Goal: Task Accomplishment & Management: Use online tool/utility

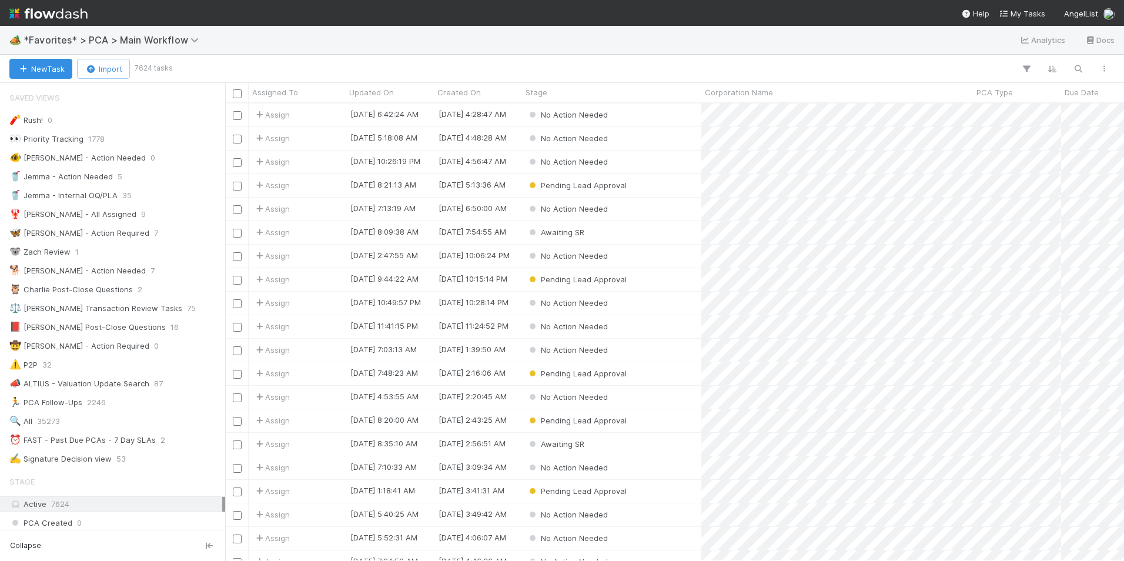
click at [172, 32] on div "🏕️ *Favorites* > PCA > Main Workflow Analytics Docs" at bounding box center [562, 40] width 1124 height 28
click at [175, 41] on span "*Favorites* > PCA > Main Workflow" at bounding box center [114, 40] width 181 height 12
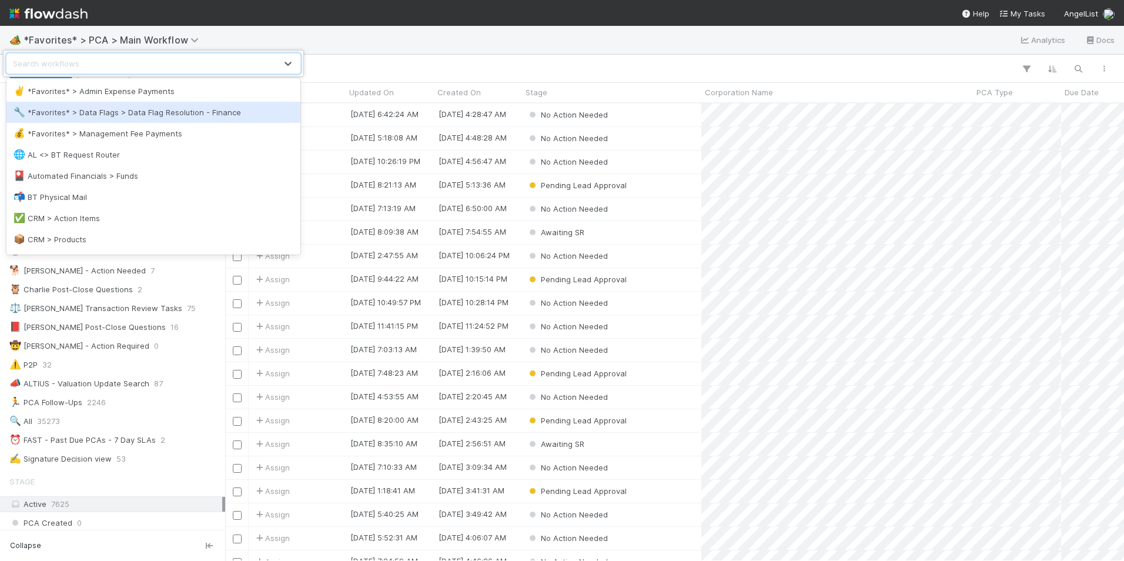
click at [157, 119] on div "🔧 *Favorites* > Data Flags > Data Flag Resolution - Finance" at bounding box center [153, 112] width 294 height 21
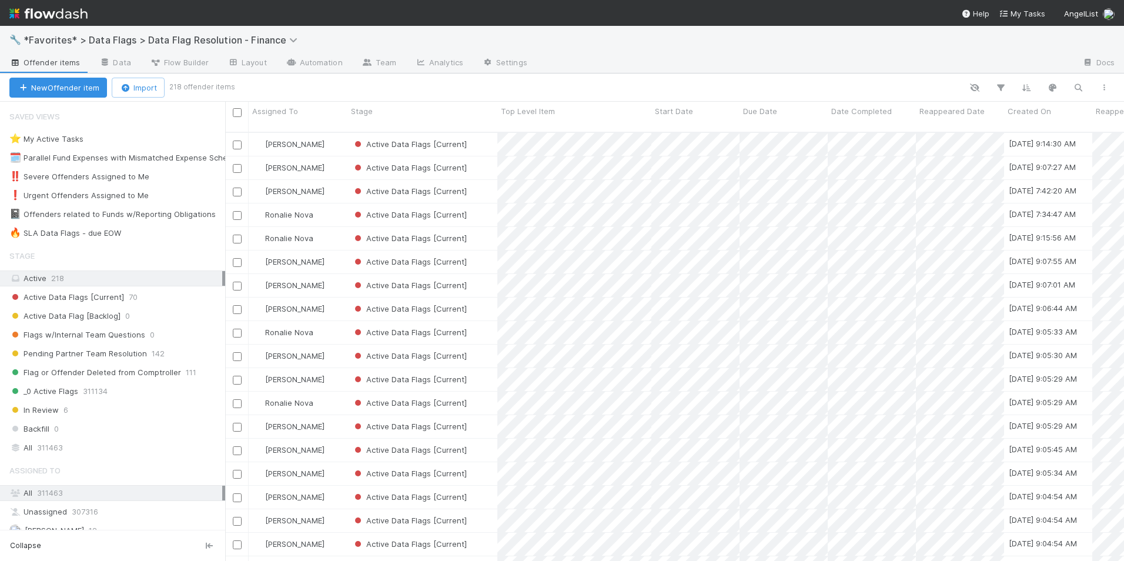
scroll to position [430, 890]
click at [102, 234] on div "🔥 SLA Data Flags - due EOW" at bounding box center [65, 233] width 112 height 15
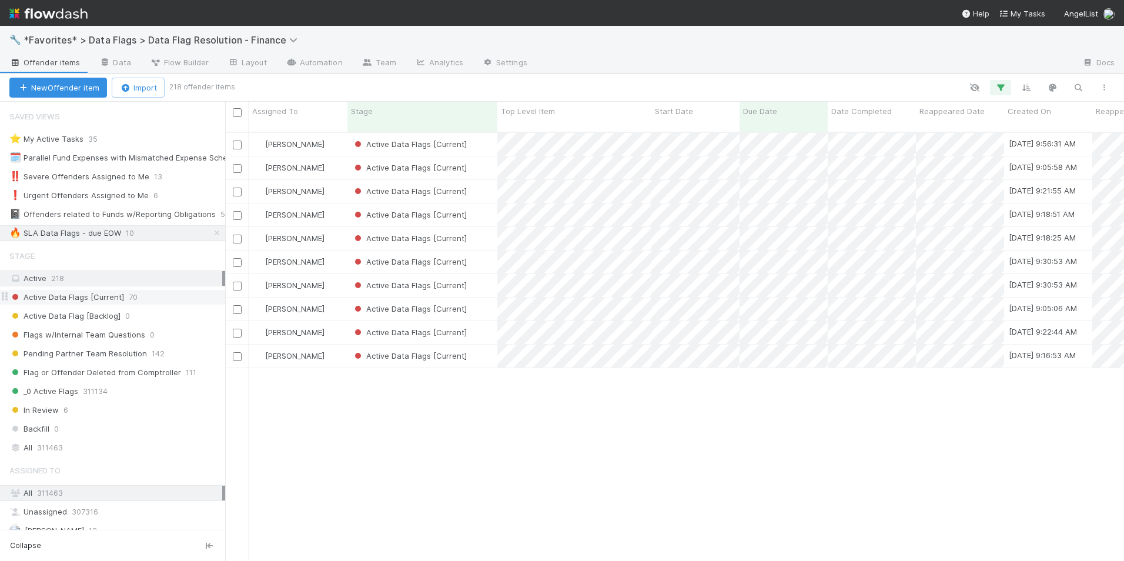
scroll to position [430, 890]
click at [314, 136] on div "[PERSON_NAME]" at bounding box center [298, 144] width 99 height 23
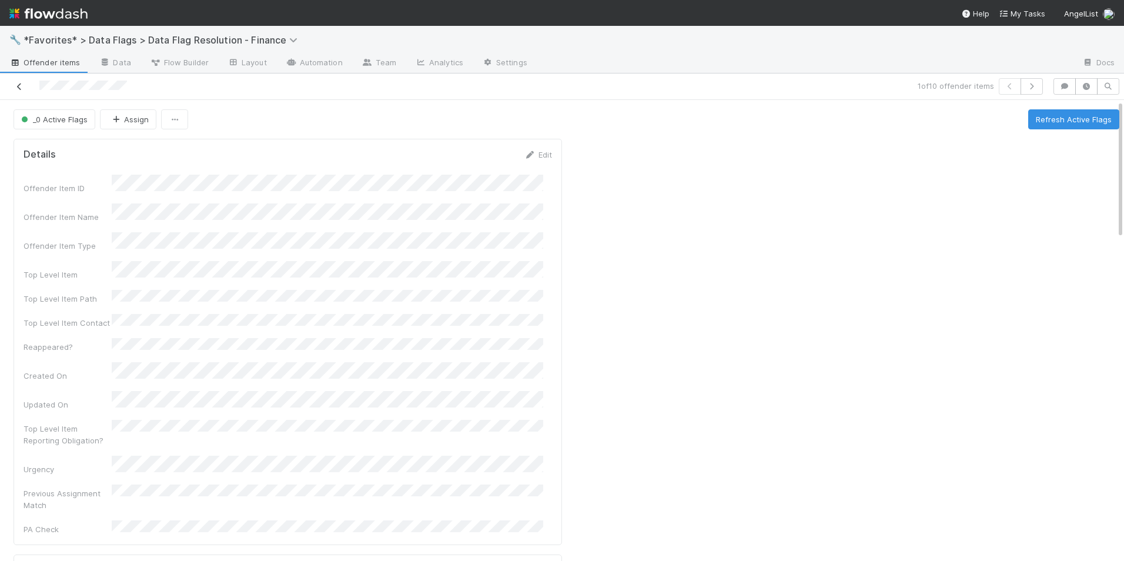
click at [17, 89] on icon at bounding box center [20, 87] width 12 height 8
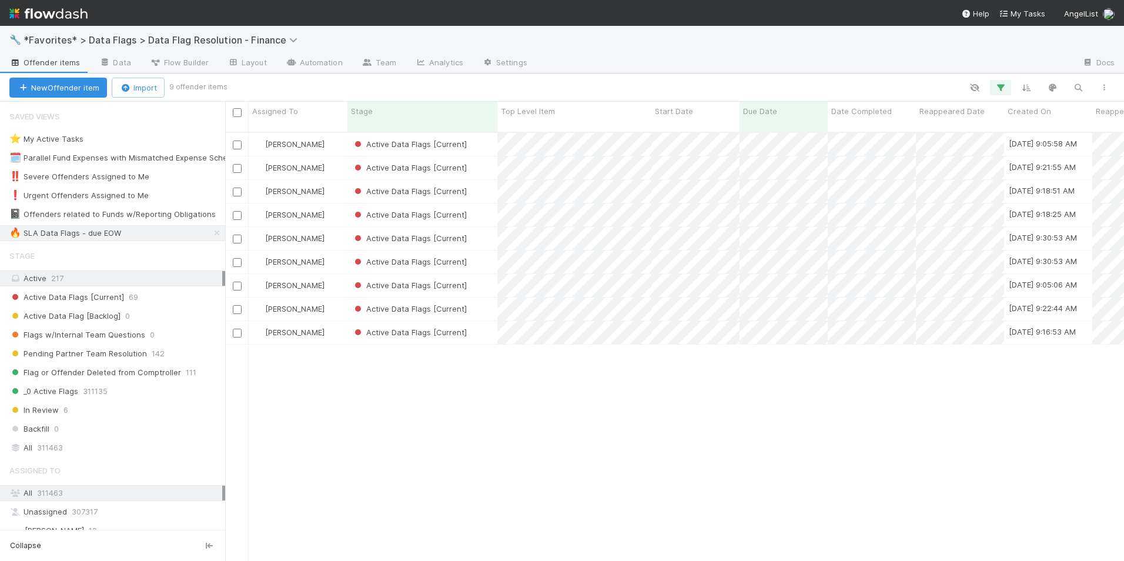
scroll to position [430, 890]
click at [486, 135] on div "Active Data Flags [Current]" at bounding box center [422, 144] width 150 height 23
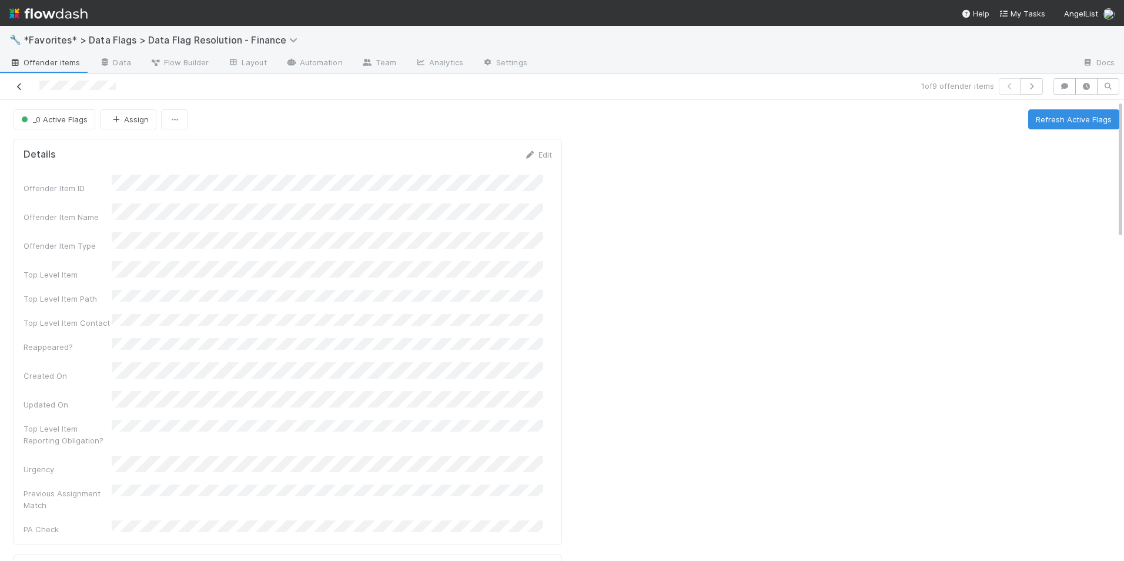
click at [17, 87] on icon at bounding box center [20, 87] width 12 height 8
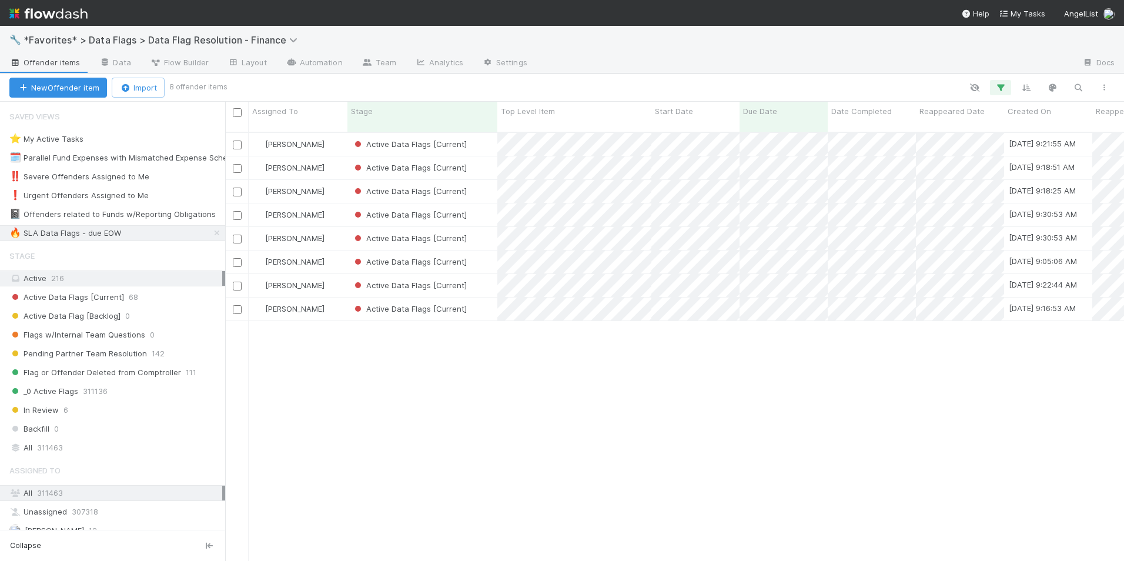
scroll to position [430, 890]
click at [485, 133] on div "Active Data Flags [Current]" at bounding box center [422, 144] width 150 height 23
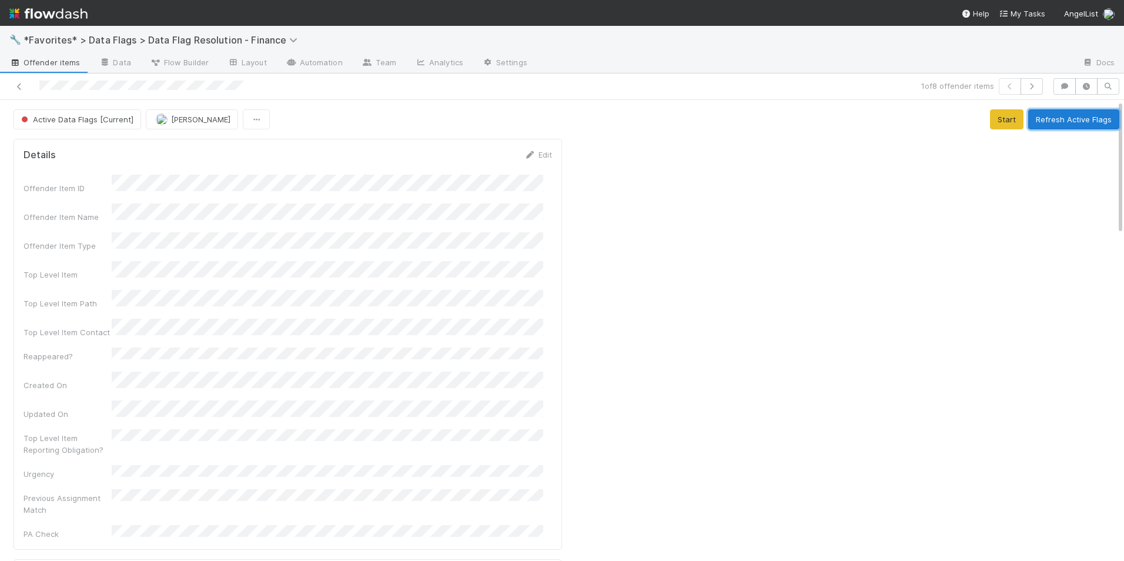
click at [1065, 123] on button "Refresh Active Flags" at bounding box center [1073, 119] width 91 height 20
click at [21, 89] on icon at bounding box center [20, 87] width 12 height 8
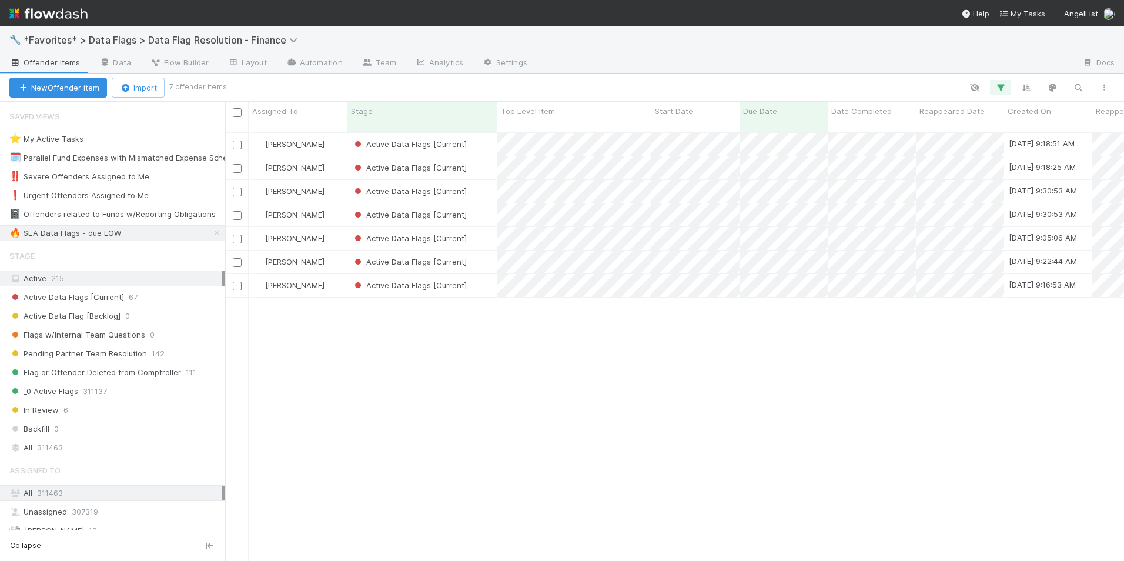
scroll to position [430, 890]
click at [322, 133] on div "[PERSON_NAME]" at bounding box center [298, 144] width 99 height 23
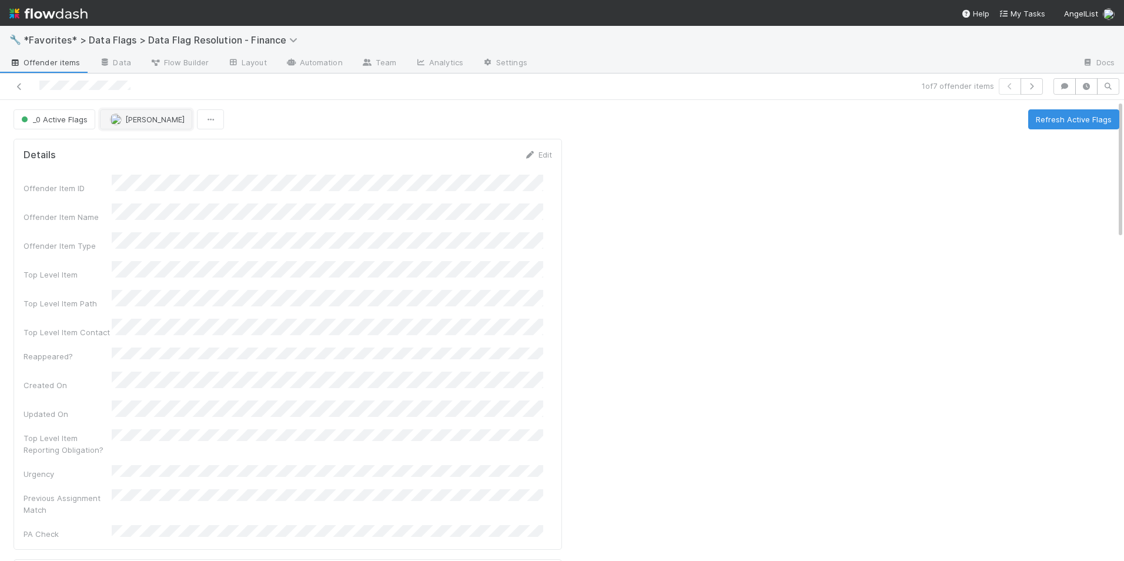
click at [135, 123] on span "[PERSON_NAME]" at bounding box center [154, 119] width 59 height 9
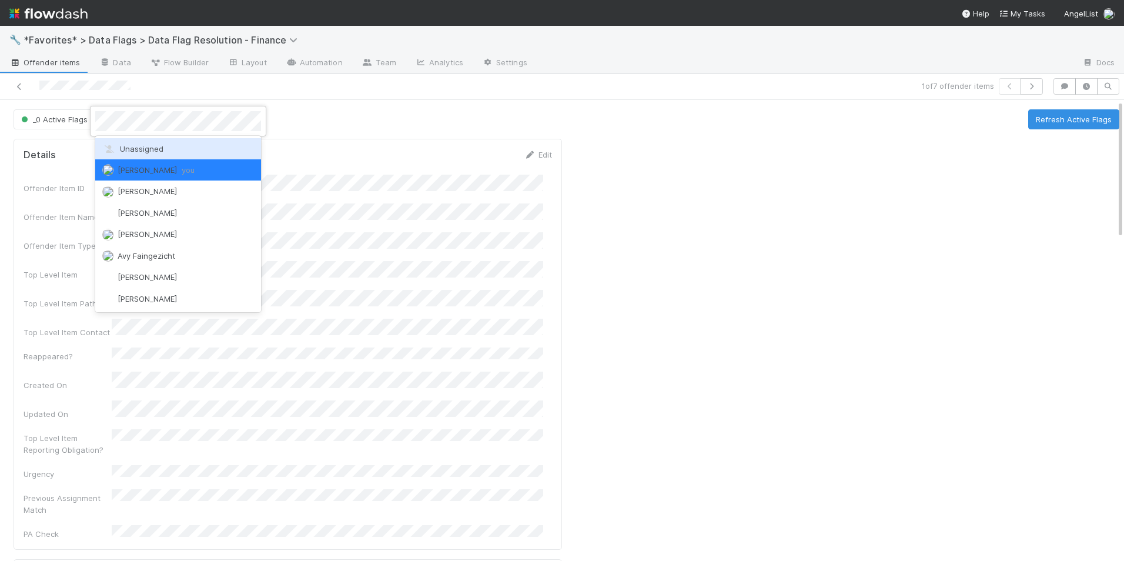
click at [139, 144] on span "Unassigned" at bounding box center [132, 148] width 61 height 9
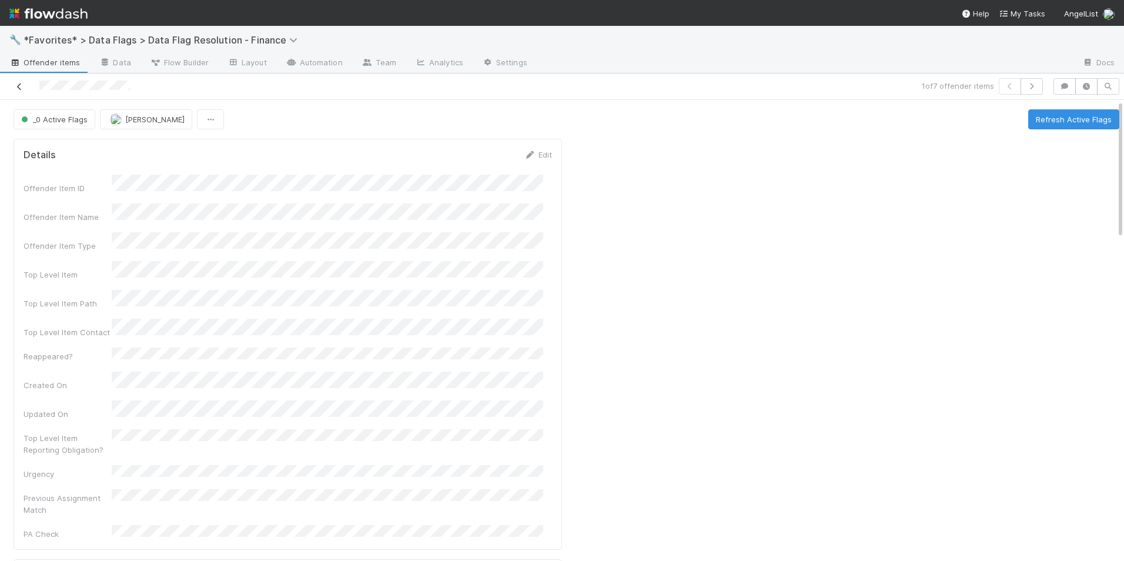
click at [20, 90] on icon at bounding box center [20, 87] width 12 height 8
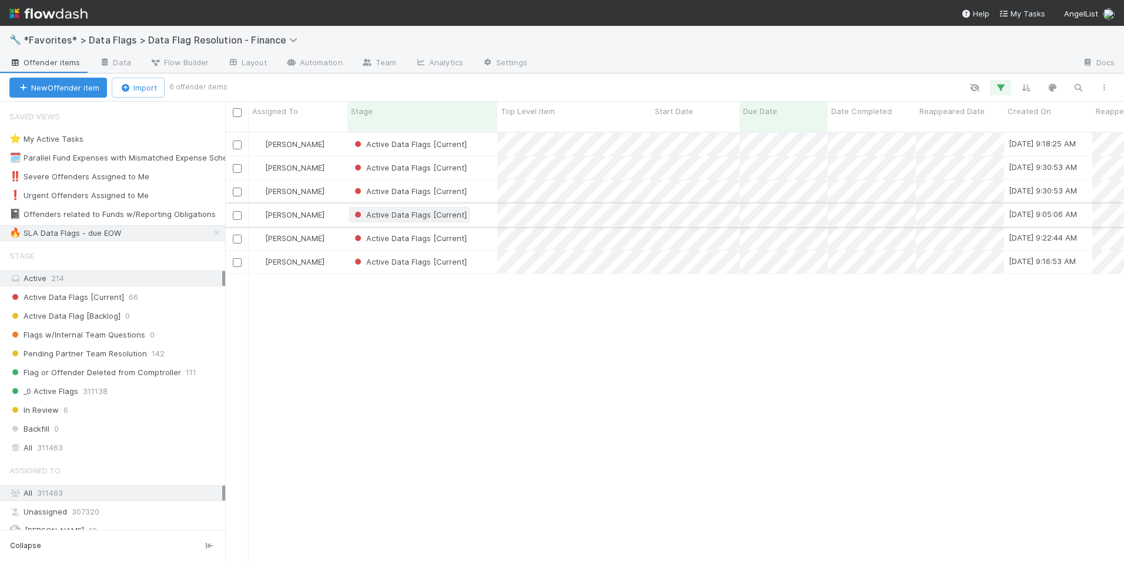
scroll to position [430, 890]
click at [319, 133] on div "[PERSON_NAME]" at bounding box center [298, 144] width 99 height 23
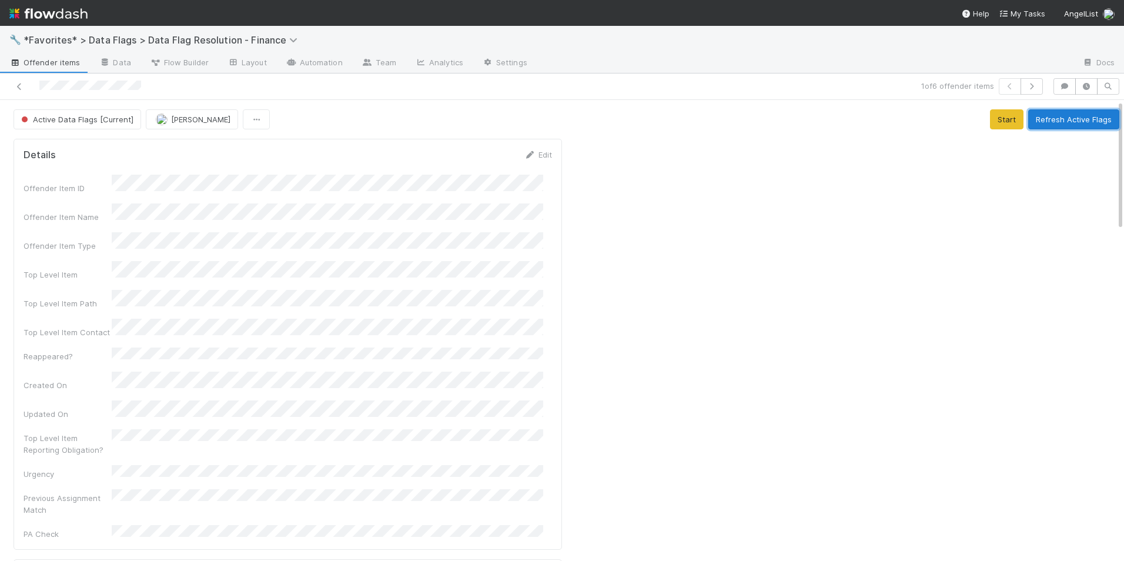
drag, startPoint x: 1052, startPoint y: 121, endPoint x: 997, endPoint y: 125, distance: 54.8
click at [1052, 121] on button "Refresh Active Flags" at bounding box center [1073, 119] width 91 height 20
click at [14, 84] on div at bounding box center [267, 86] width 524 height 16
click at [18, 86] on icon at bounding box center [20, 87] width 12 height 8
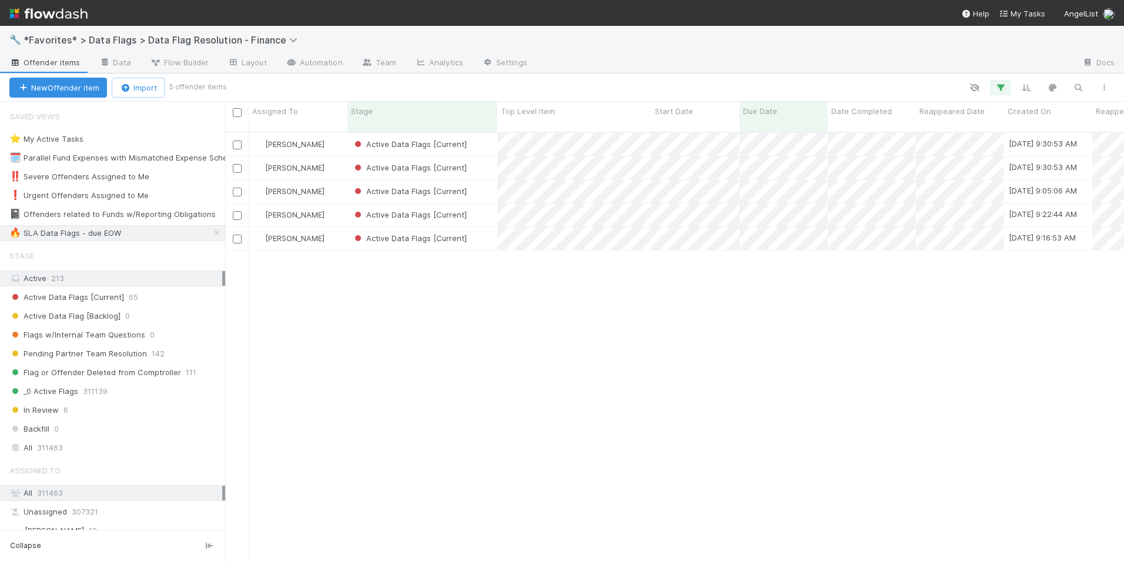
scroll to position [430, 890]
click at [340, 133] on div "[PERSON_NAME]" at bounding box center [298, 144] width 99 height 23
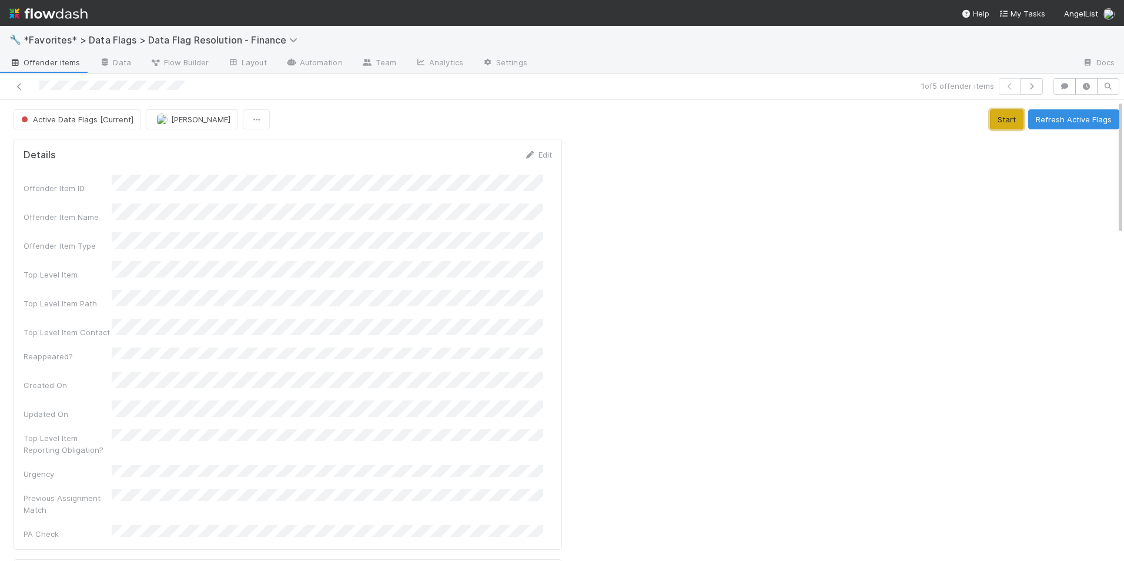
click at [1005, 117] on button "Start" at bounding box center [1007, 119] width 34 height 20
click at [953, 122] on button "Flag to Partner Teams for Resolution" at bounding box center [947, 119] width 151 height 20
click at [19, 87] on icon at bounding box center [20, 87] width 12 height 8
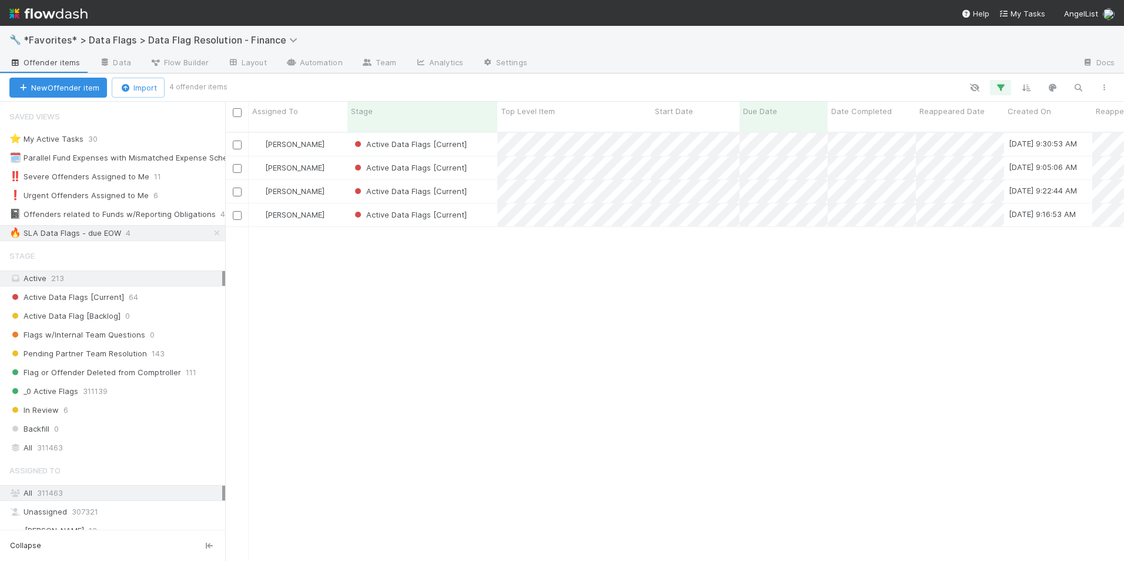
scroll to position [9, 9]
click at [312, 133] on div "[PERSON_NAME]" at bounding box center [298, 144] width 99 height 23
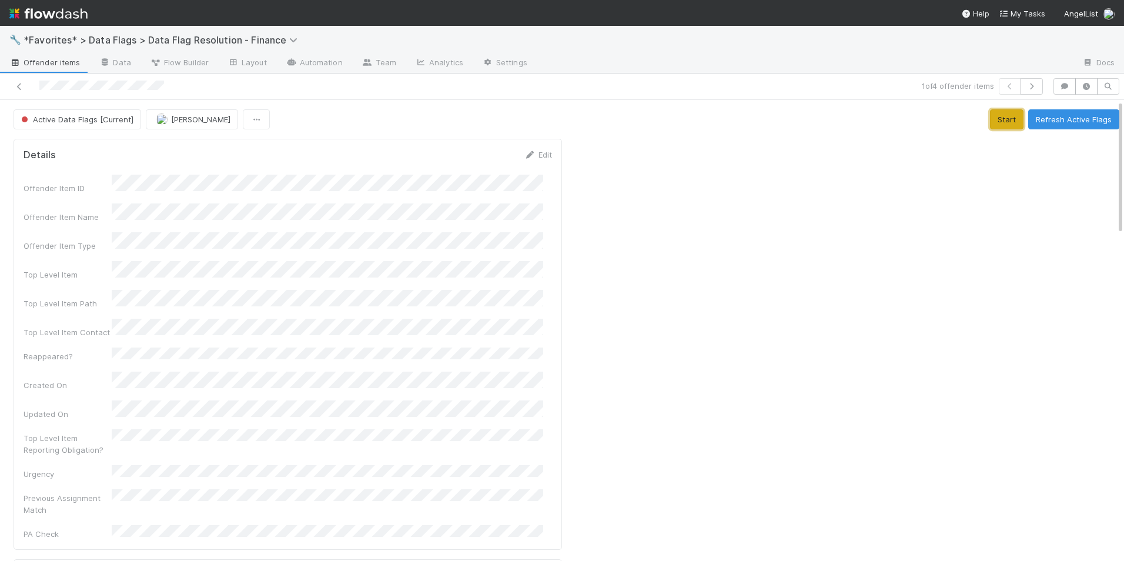
click at [990, 121] on button "Start" at bounding box center [1007, 119] width 34 height 20
click at [953, 121] on button "Flag to Partner Teams for Resolution" at bounding box center [947, 119] width 151 height 20
click at [14, 88] on icon at bounding box center [20, 87] width 12 height 8
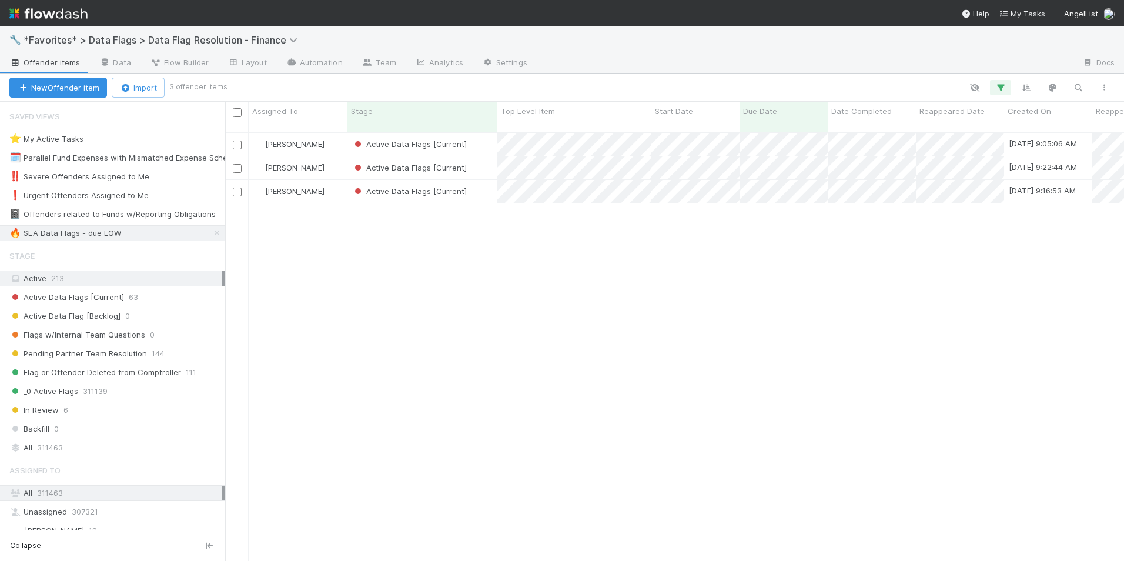
scroll to position [430, 890]
click at [312, 136] on div "[PERSON_NAME]" at bounding box center [298, 144] width 99 height 23
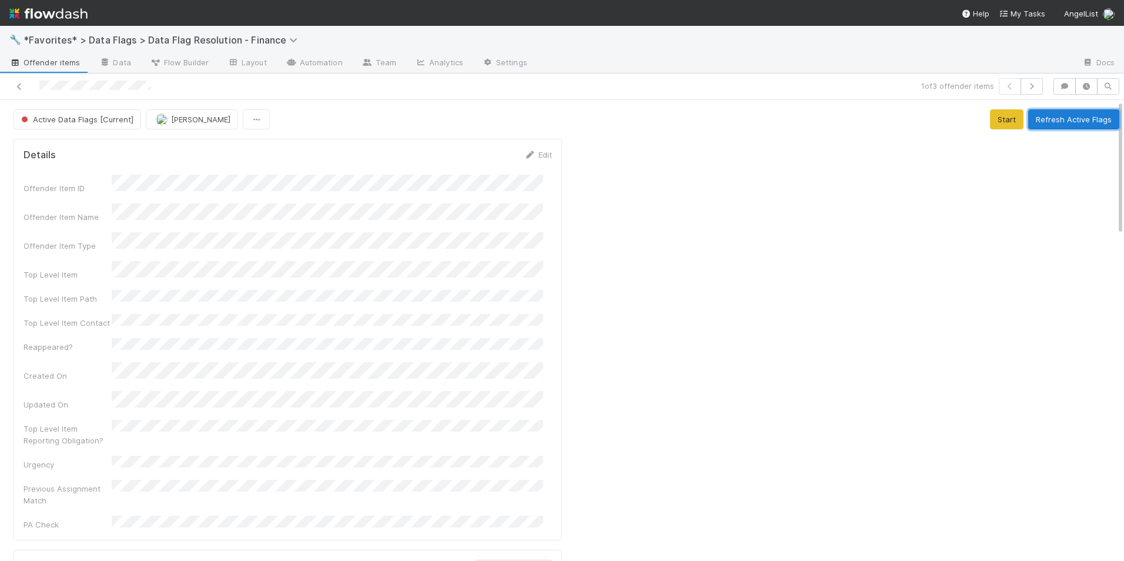
click at [1065, 118] on button "Refresh Active Flags" at bounding box center [1073, 119] width 91 height 20
click at [18, 85] on icon at bounding box center [20, 87] width 12 height 8
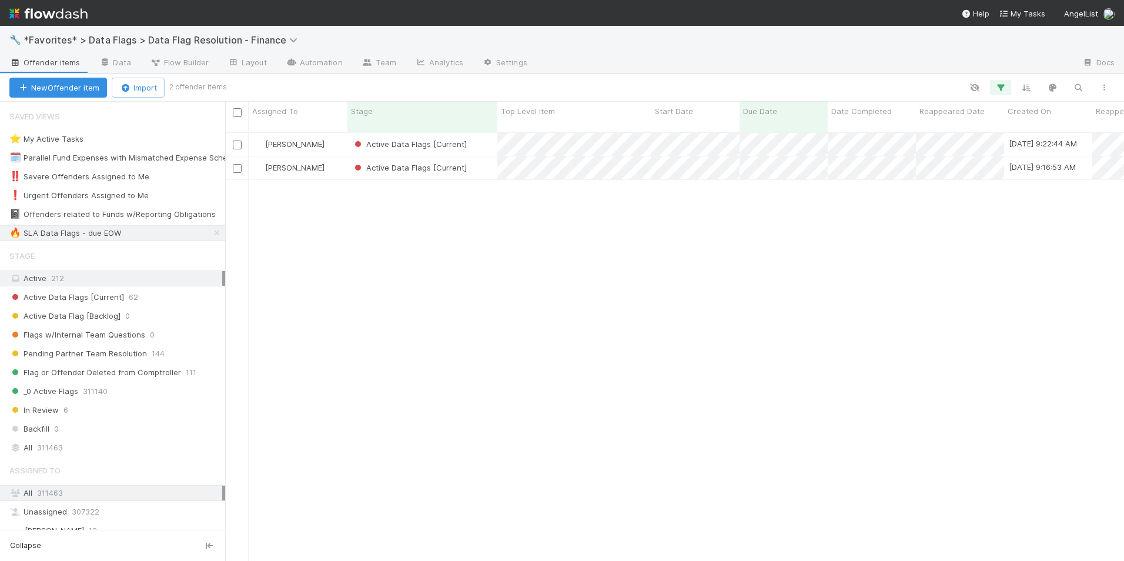
scroll to position [430, 890]
click at [327, 137] on div "[PERSON_NAME]" at bounding box center [298, 144] width 99 height 23
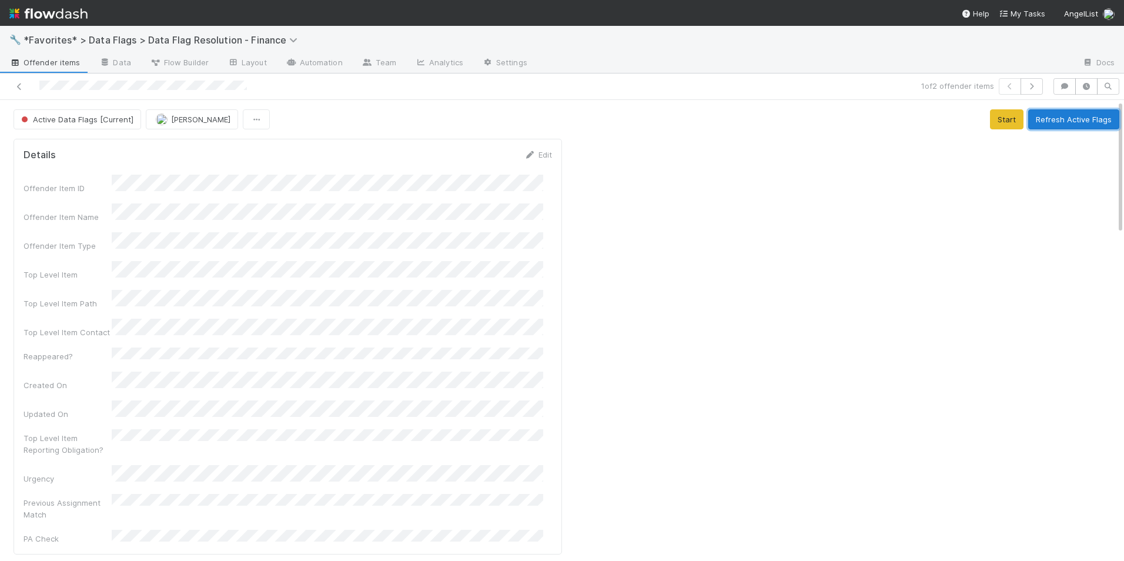
click at [1043, 119] on button "Refresh Active Flags" at bounding box center [1073, 119] width 91 height 20
click at [14, 85] on icon at bounding box center [20, 87] width 12 height 8
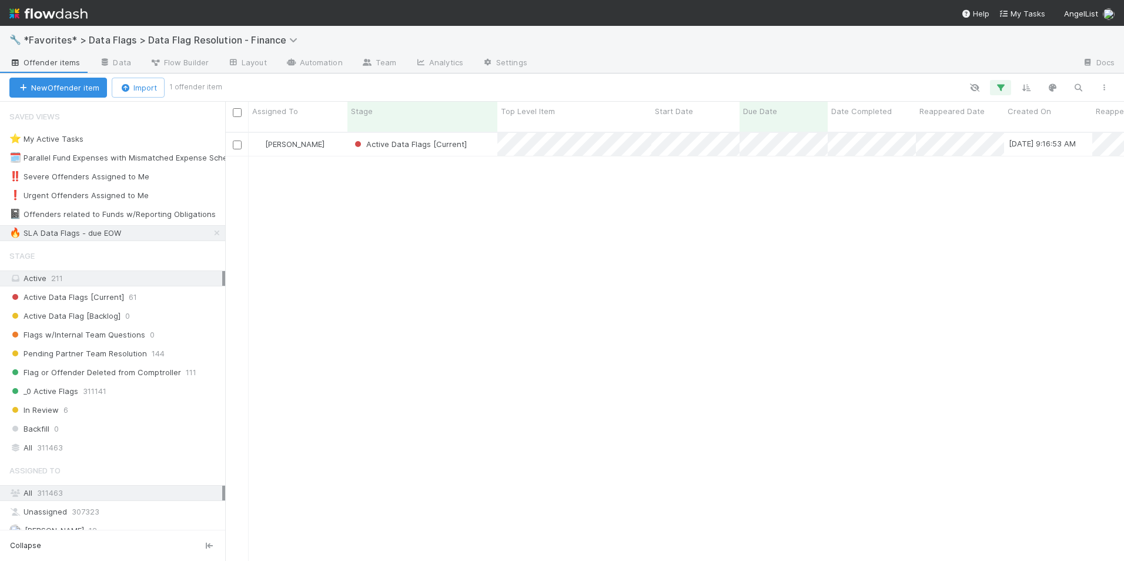
scroll to position [430, 890]
click at [312, 139] on div "[PERSON_NAME]" at bounding box center [298, 144] width 99 height 23
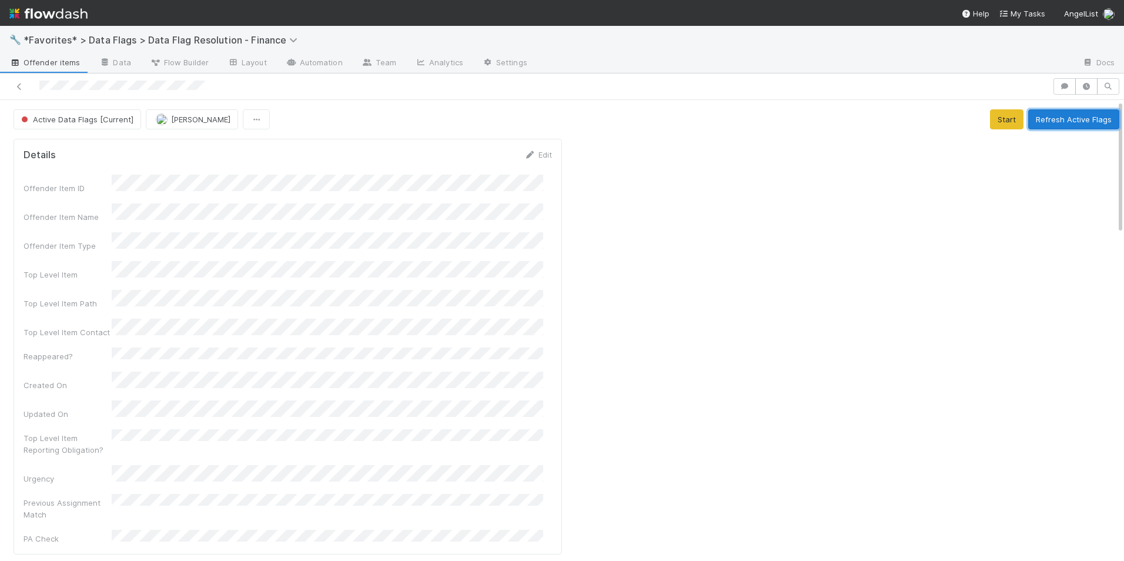
click at [1058, 117] on button "Refresh Active Flags" at bounding box center [1073, 119] width 91 height 20
click at [21, 87] on icon at bounding box center [20, 87] width 12 height 8
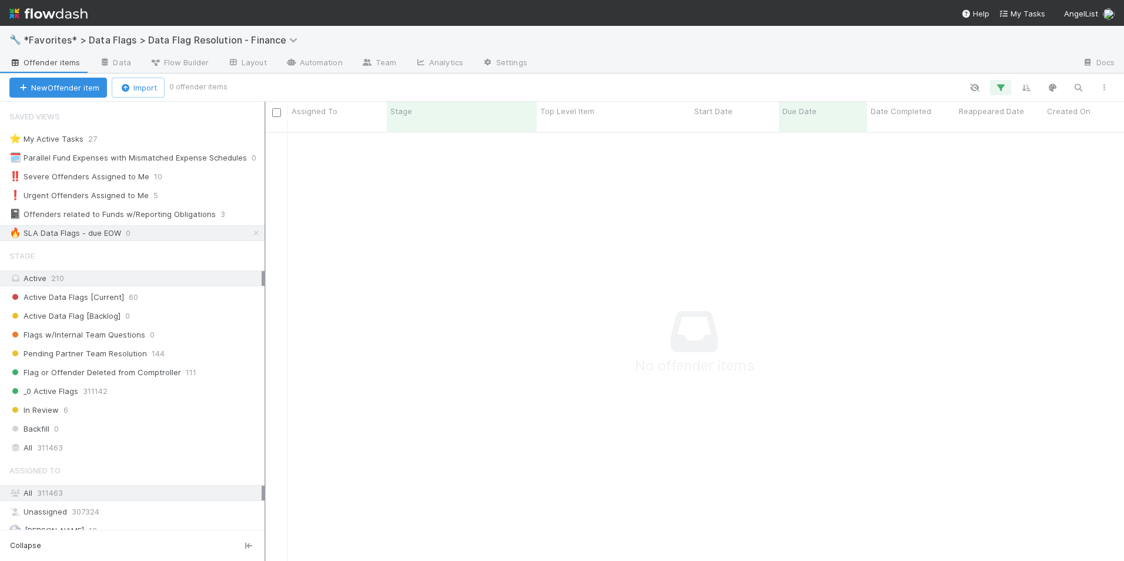
scroll to position [421, 848]
drag, startPoint x: 226, startPoint y: 112, endPoint x: 267, endPoint y: 120, distance: 41.3
click at [267, 120] on div at bounding box center [267, 331] width 1 height 459
click at [141, 196] on div "❗ Urgent Offenders Assigned to Me" at bounding box center [78, 195] width 139 height 15
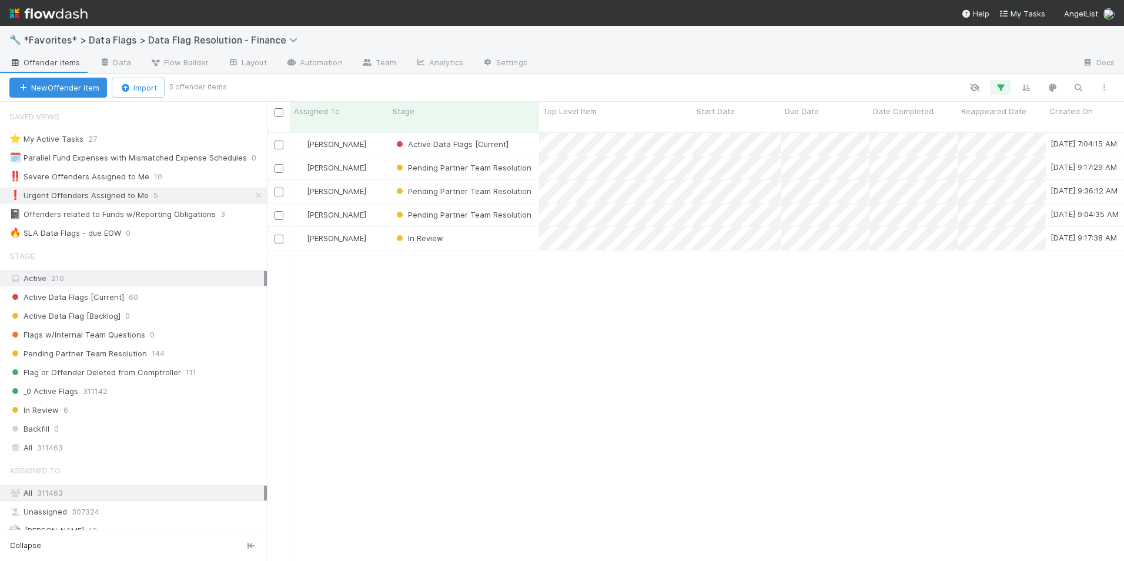
scroll to position [430, 848]
click at [475, 228] on div "In Review" at bounding box center [464, 238] width 150 height 23
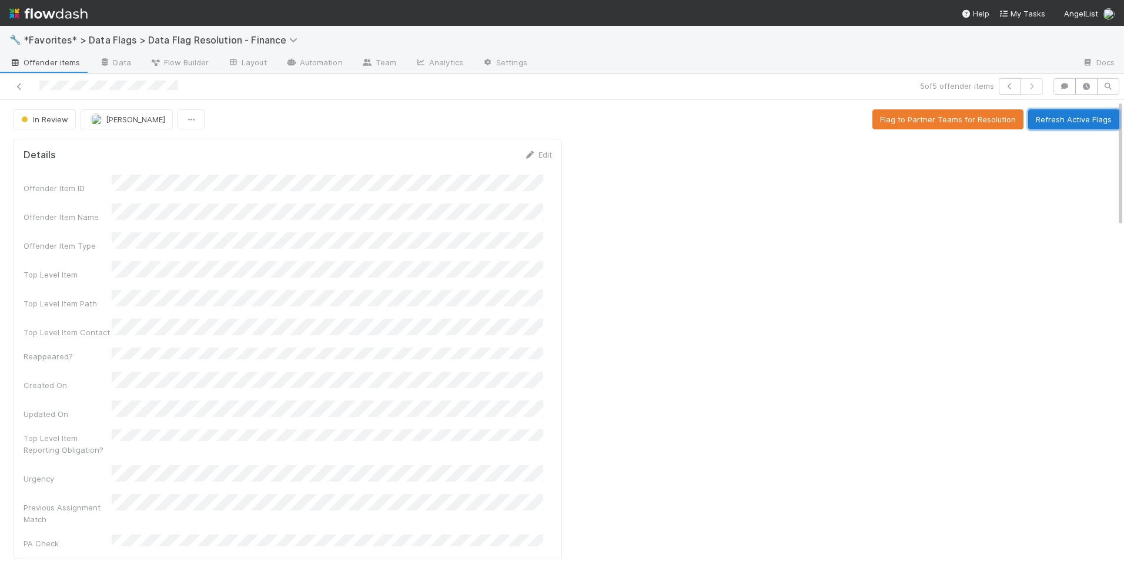
click at [1039, 124] on button "Refresh Active Flags" at bounding box center [1073, 119] width 91 height 20
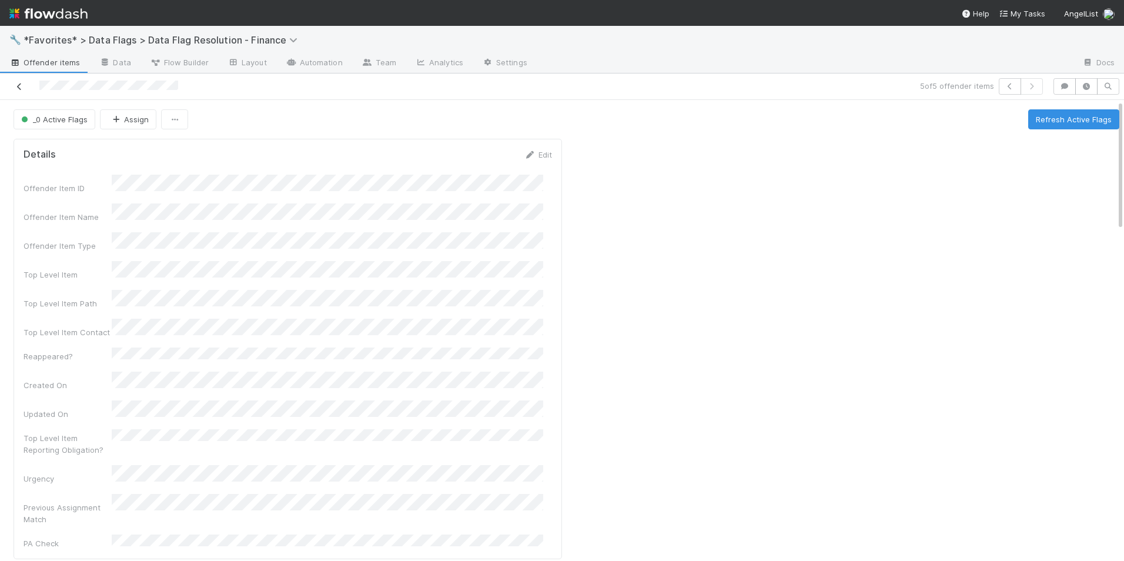
click at [18, 88] on icon at bounding box center [20, 87] width 12 height 8
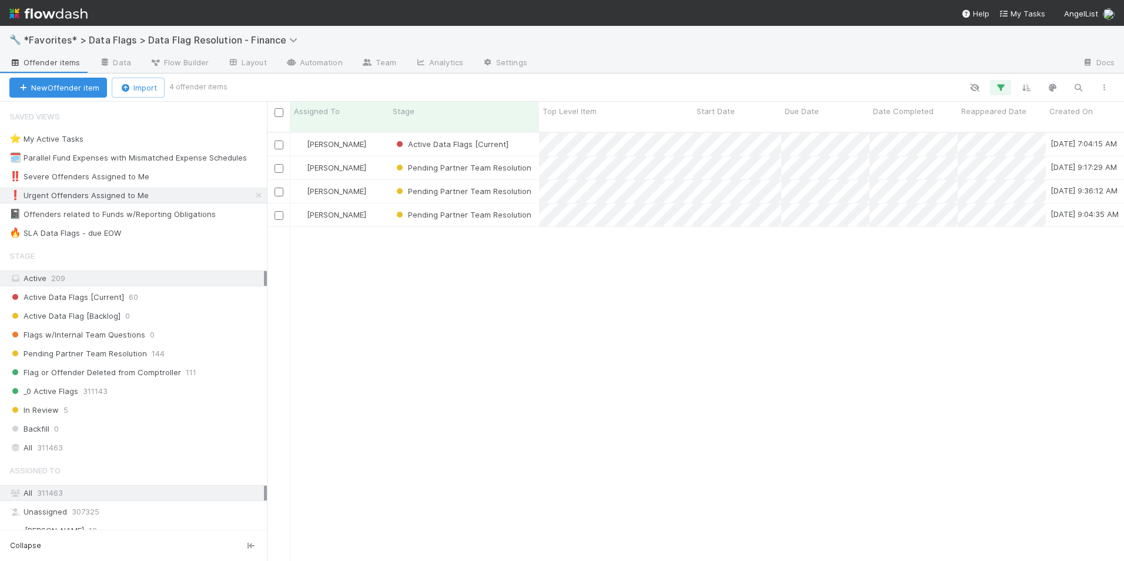
scroll to position [430, 848]
click at [370, 133] on div "[PERSON_NAME]" at bounding box center [339, 144] width 99 height 23
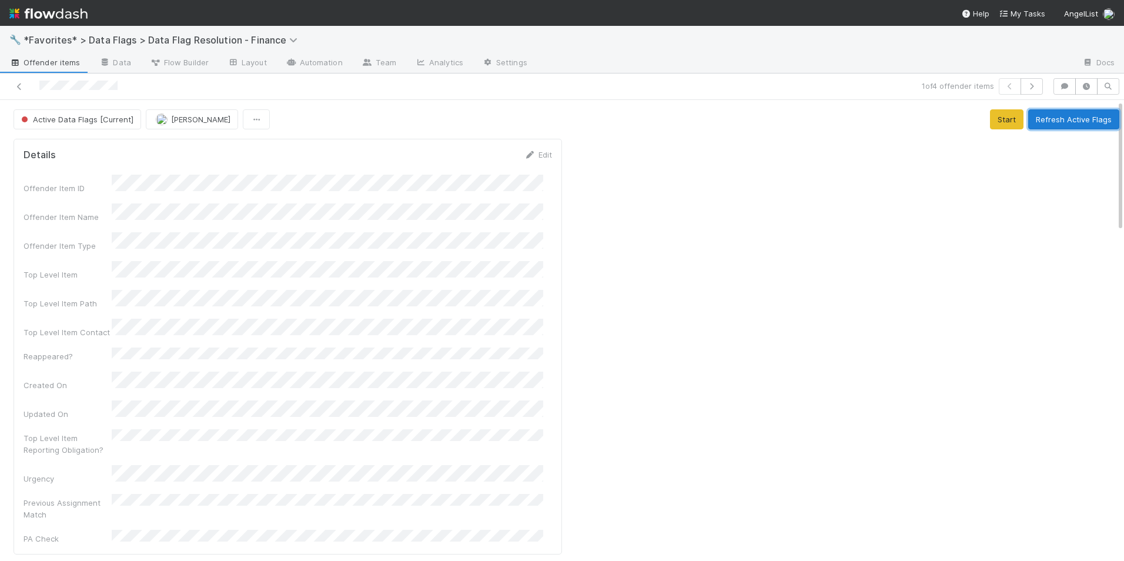
click at [1052, 119] on button "Refresh Active Flags" at bounding box center [1073, 119] width 91 height 20
click at [17, 89] on icon at bounding box center [20, 87] width 12 height 8
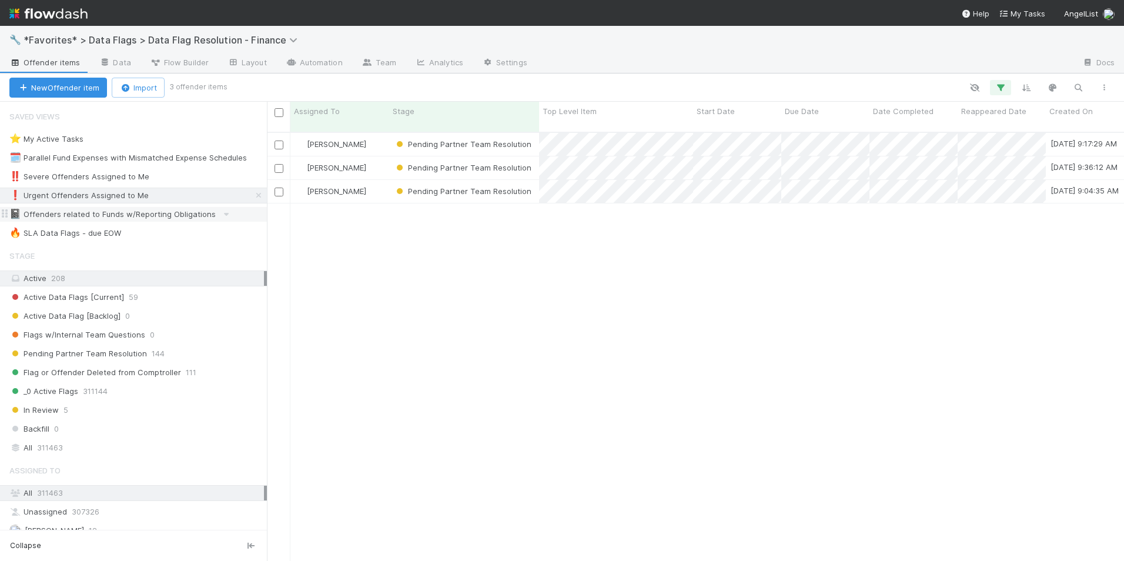
scroll to position [430, 848]
click at [180, 216] on div "📓 Offenders related to Funds w/Reporting Obligations" at bounding box center [112, 214] width 206 height 15
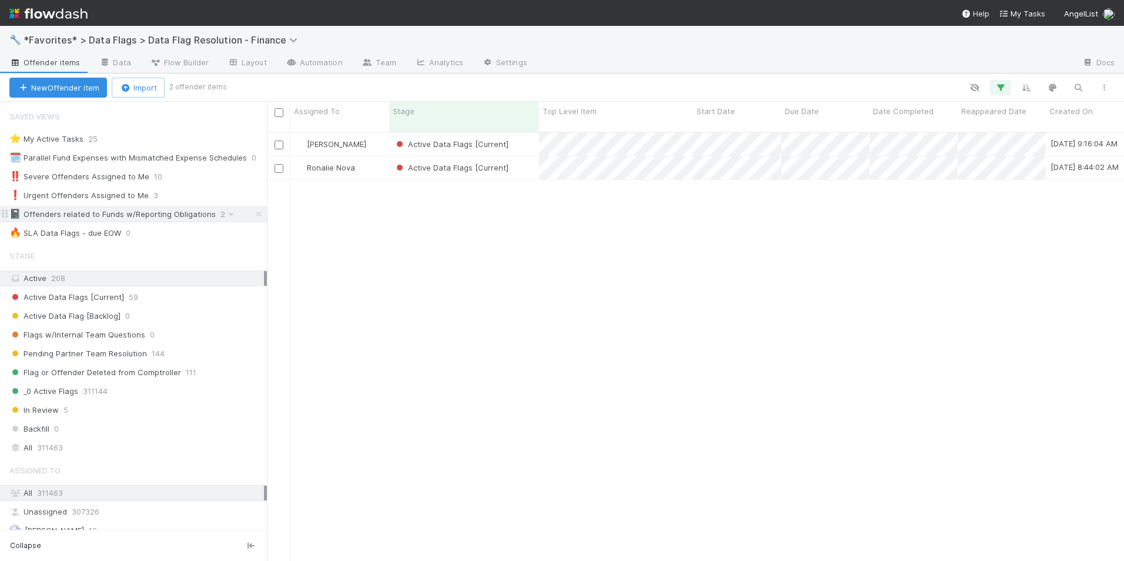
scroll to position [430, 848]
click at [180, 178] on div "‼️ Severe Offenders Assigned to Me 10" at bounding box center [137, 176] width 257 height 15
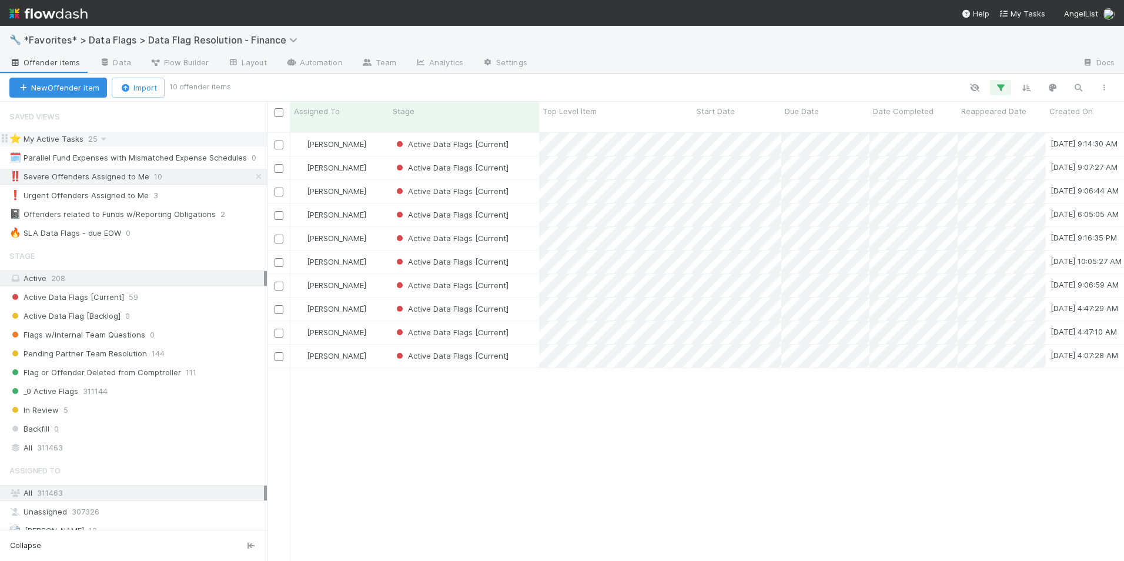
click at [109, 138] on div "⭐ My Active Tasks 25" at bounding box center [137, 139] width 257 height 15
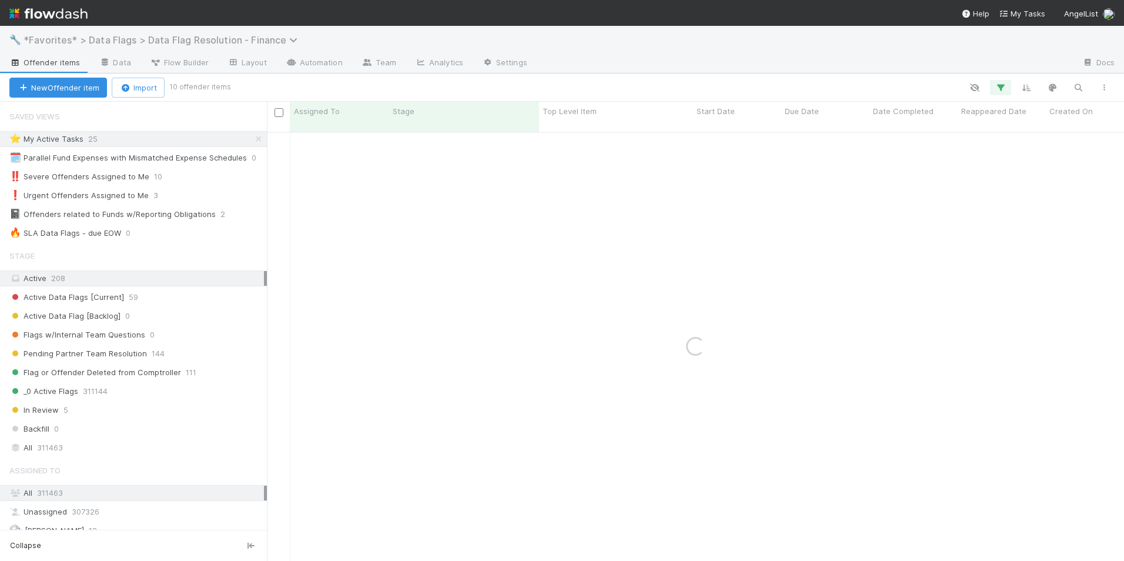
click at [232, 40] on span "*Favorites* > Data Flags > Data Flag Resolution - Finance" at bounding box center [164, 40] width 280 height 12
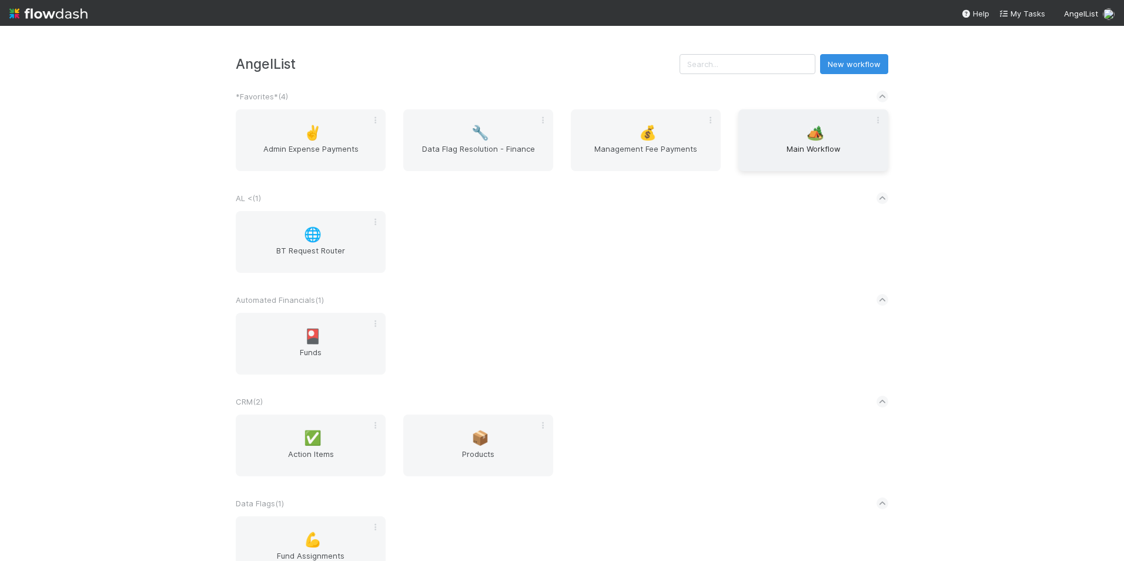
click at [798, 139] on div "🏕️ Main Workflow" at bounding box center [813, 140] width 150 height 62
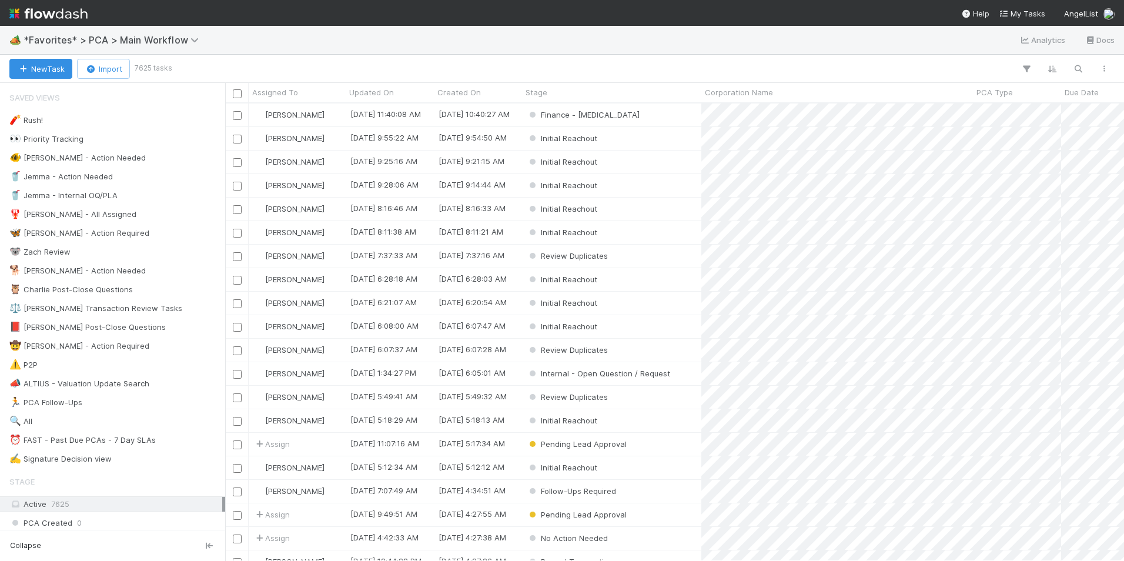
scroll to position [449, 890]
click at [49, 65] on button "New Task" at bounding box center [40, 69] width 63 height 20
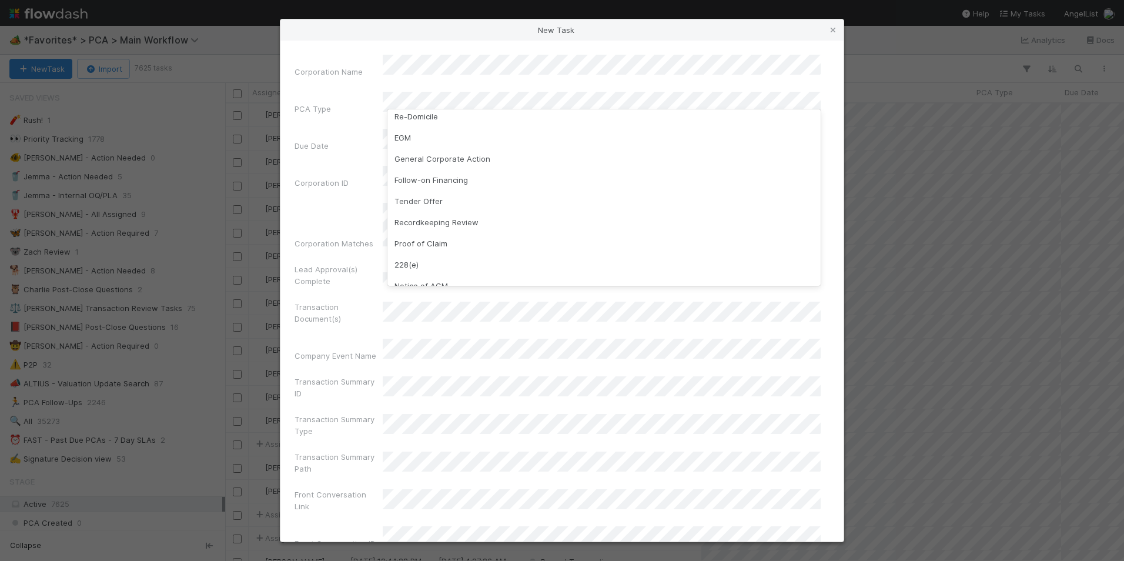
scroll to position [176, 0]
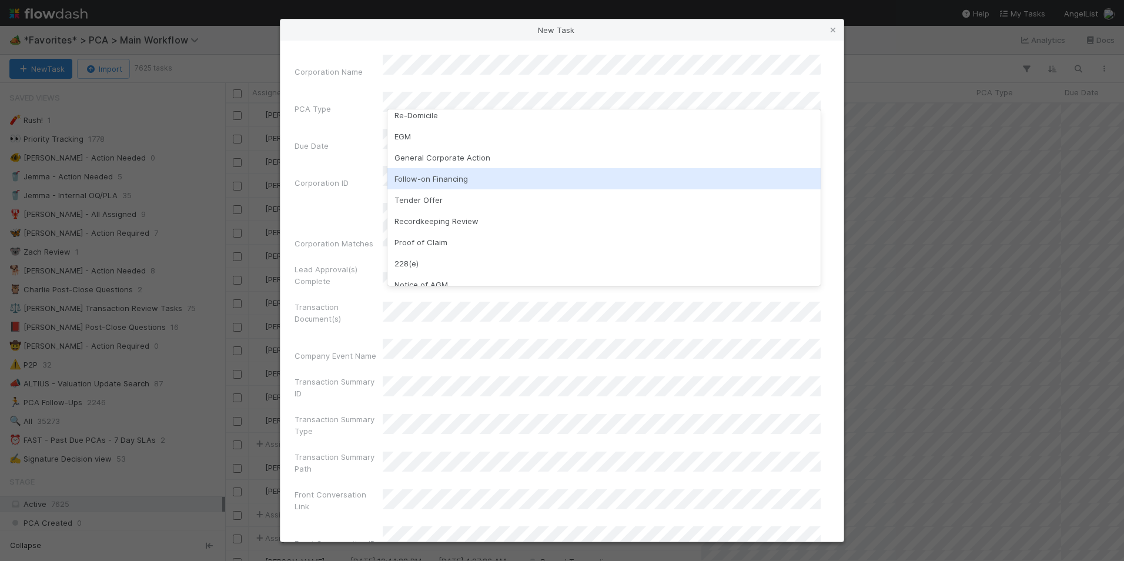
click at [447, 177] on div "Follow-on Financing" at bounding box center [603, 178] width 433 height 21
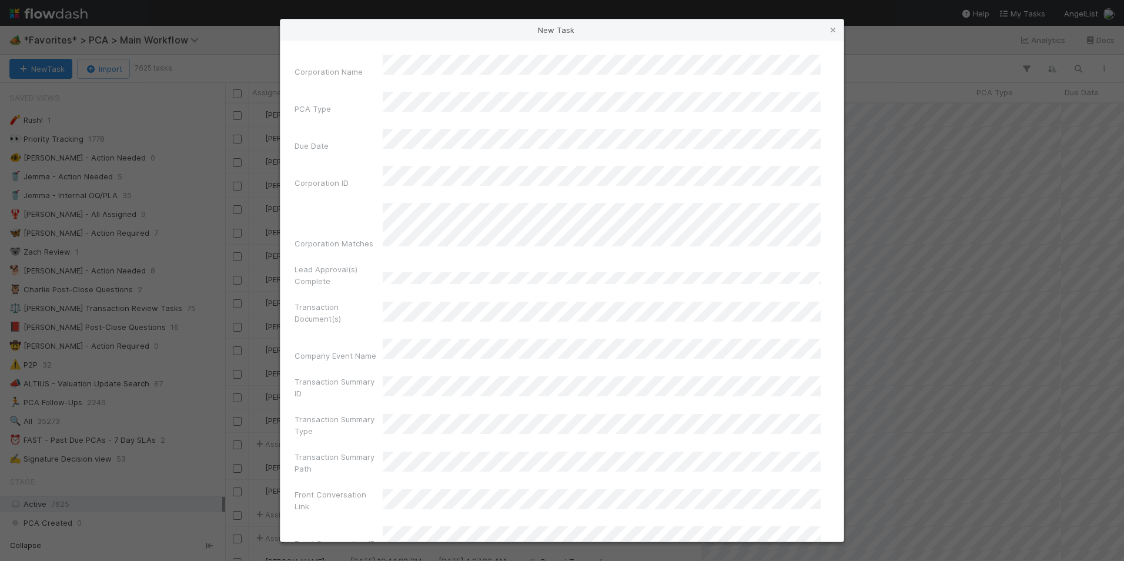
click at [337, 140] on div "Due Date" at bounding box center [339, 148] width 88 height 16
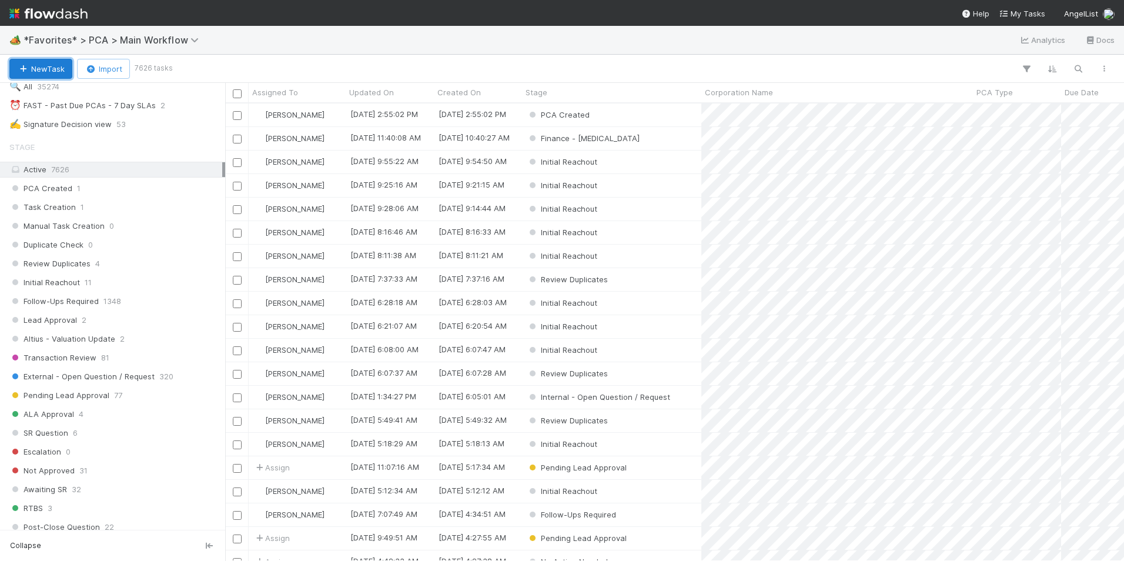
scroll to position [294, 0]
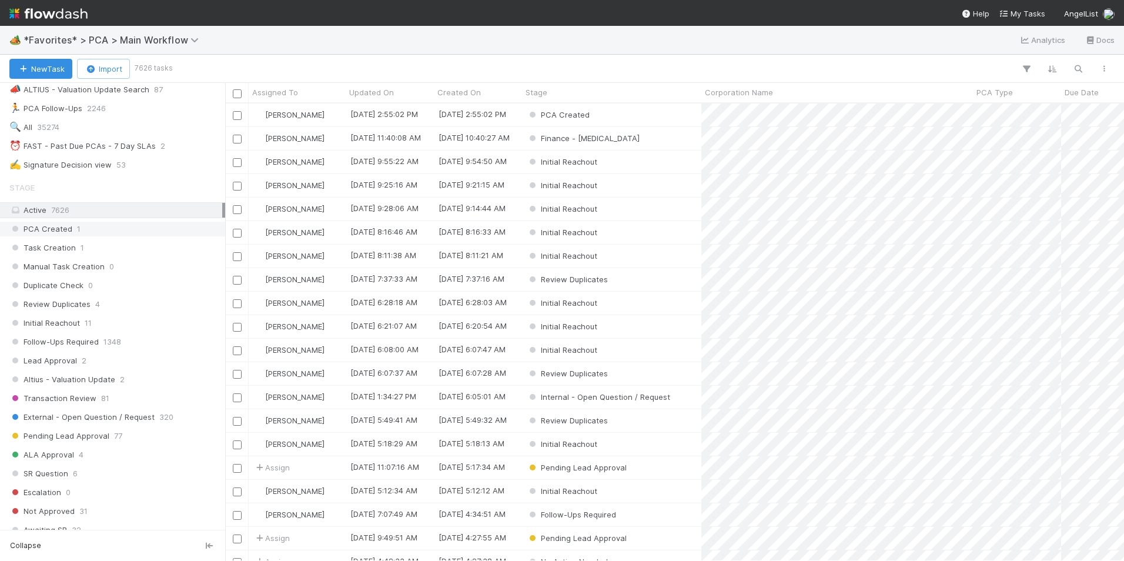
click at [127, 226] on div "PCA Created 1" at bounding box center [115, 229] width 213 height 15
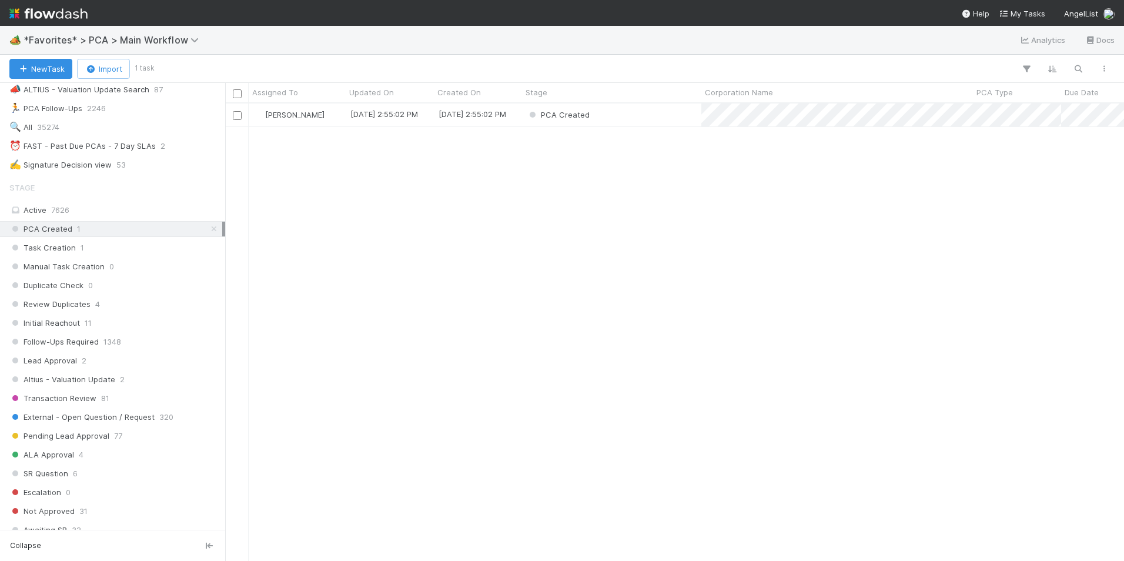
scroll to position [449, 890]
click at [671, 120] on div "PCA Created" at bounding box center [611, 114] width 179 height 23
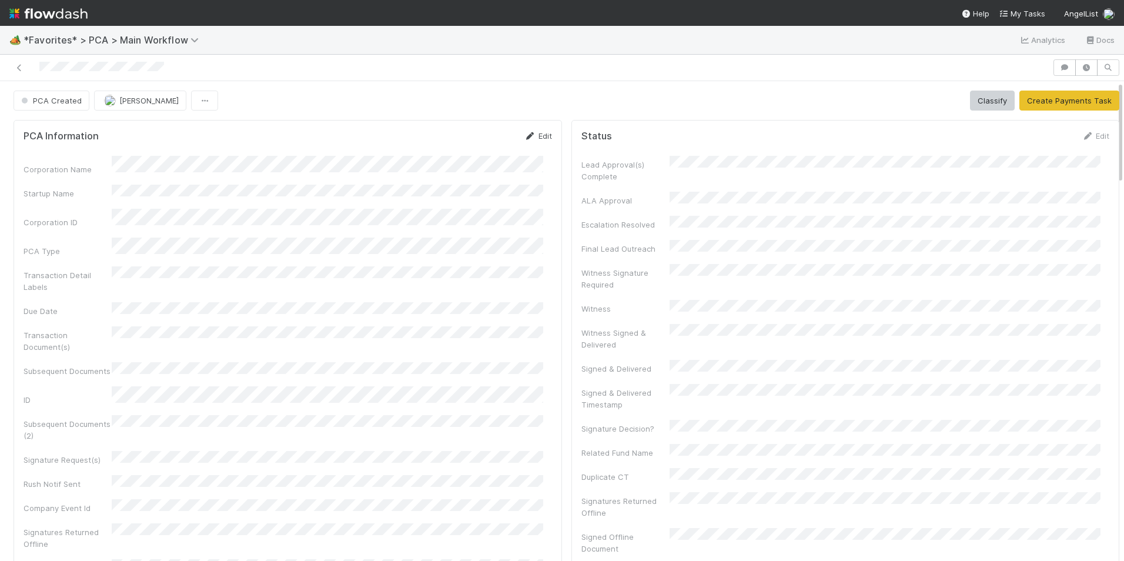
click at [533, 133] on link "Edit" at bounding box center [538, 135] width 28 height 9
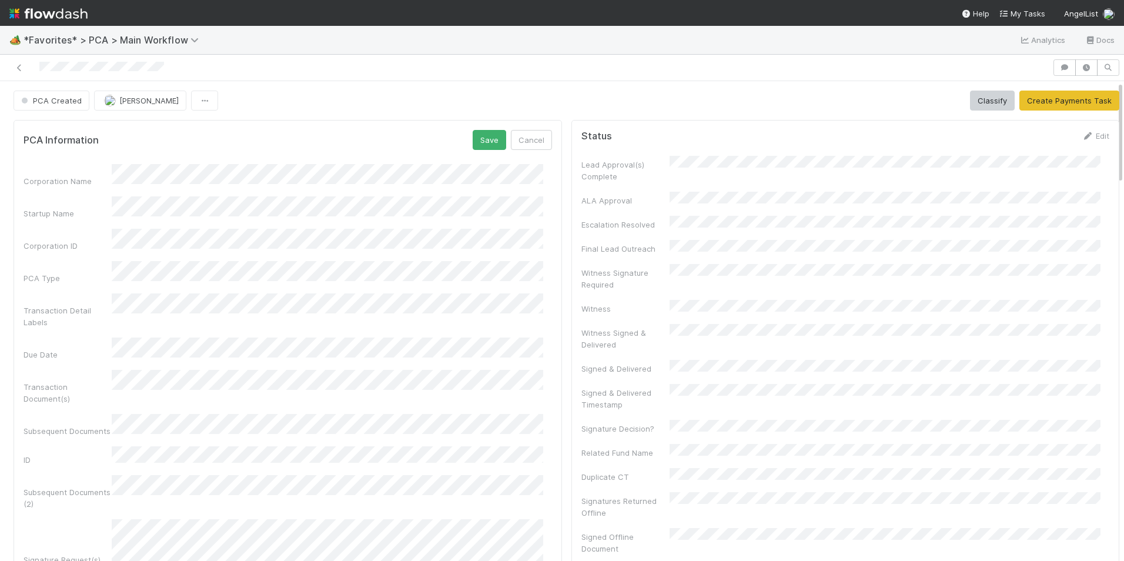
click at [48, 349] on div "Due Date" at bounding box center [68, 355] width 88 height 12
click at [481, 142] on button "Save" at bounding box center [490, 140] width 34 height 20
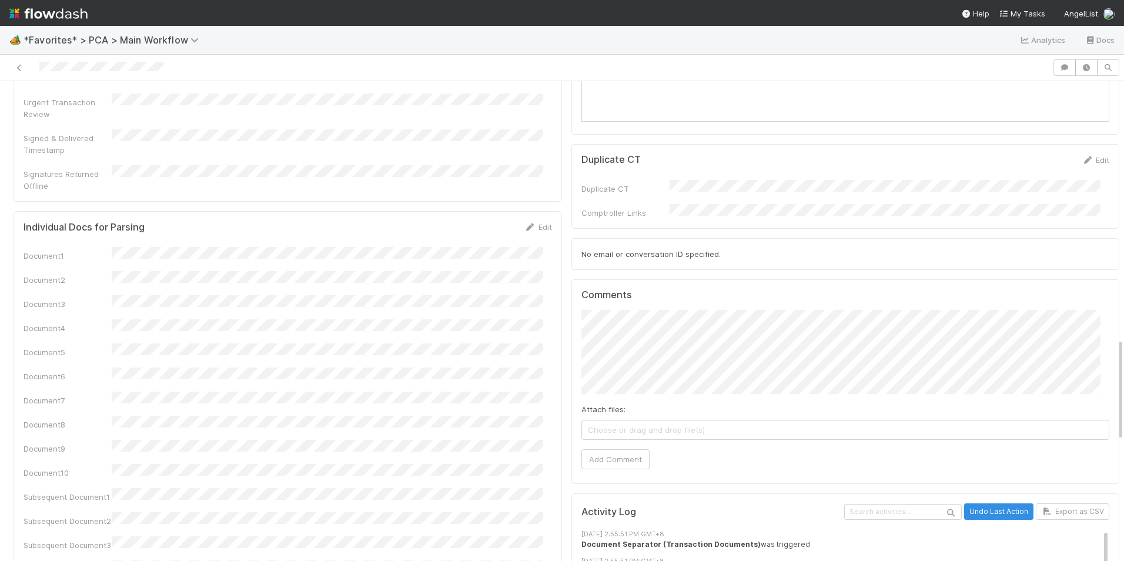
scroll to position [1202, 0]
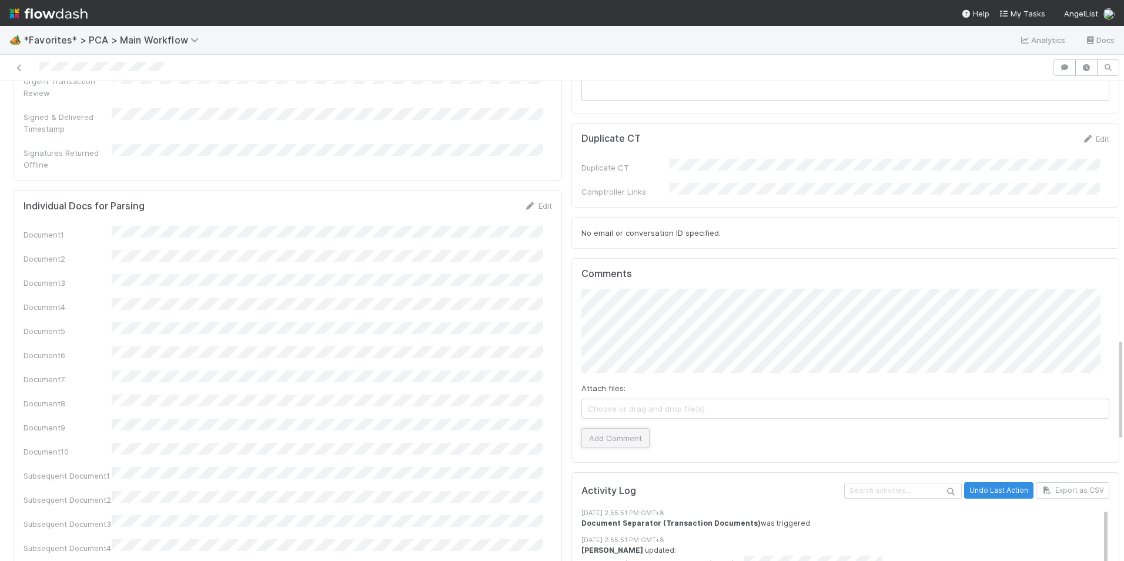
click at [618, 428] on button "Add Comment" at bounding box center [615, 438] width 68 height 20
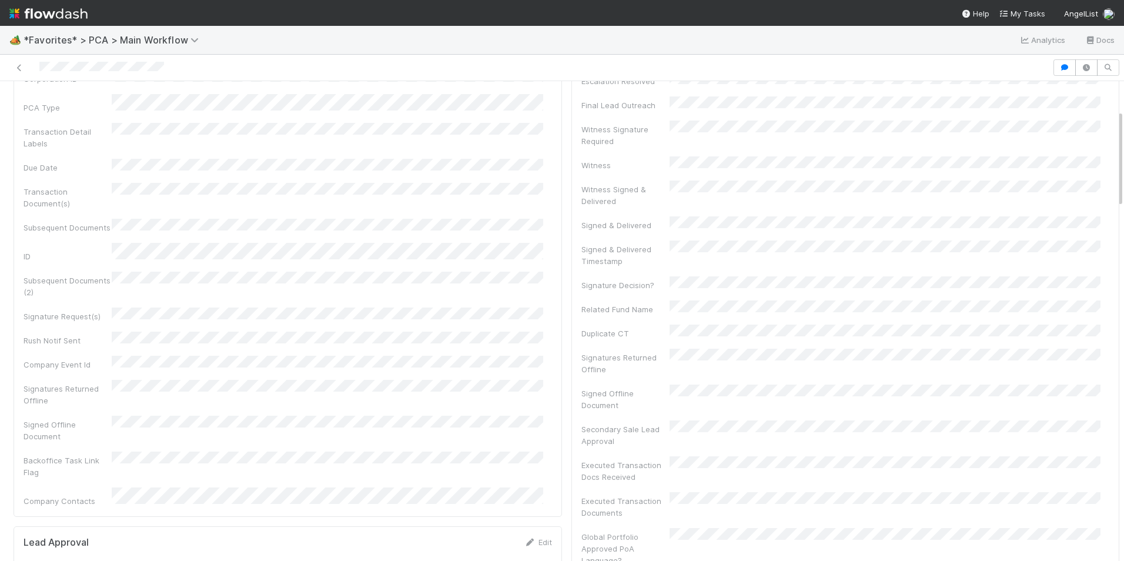
scroll to position [0, 0]
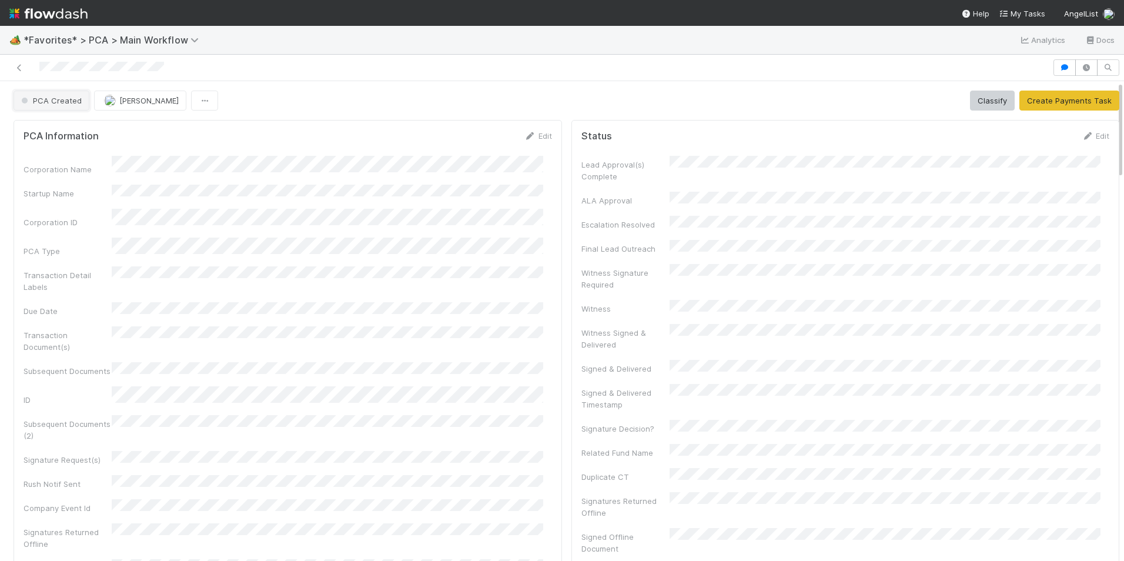
click at [67, 100] on span "PCA Created" at bounding box center [50, 100] width 63 height 9
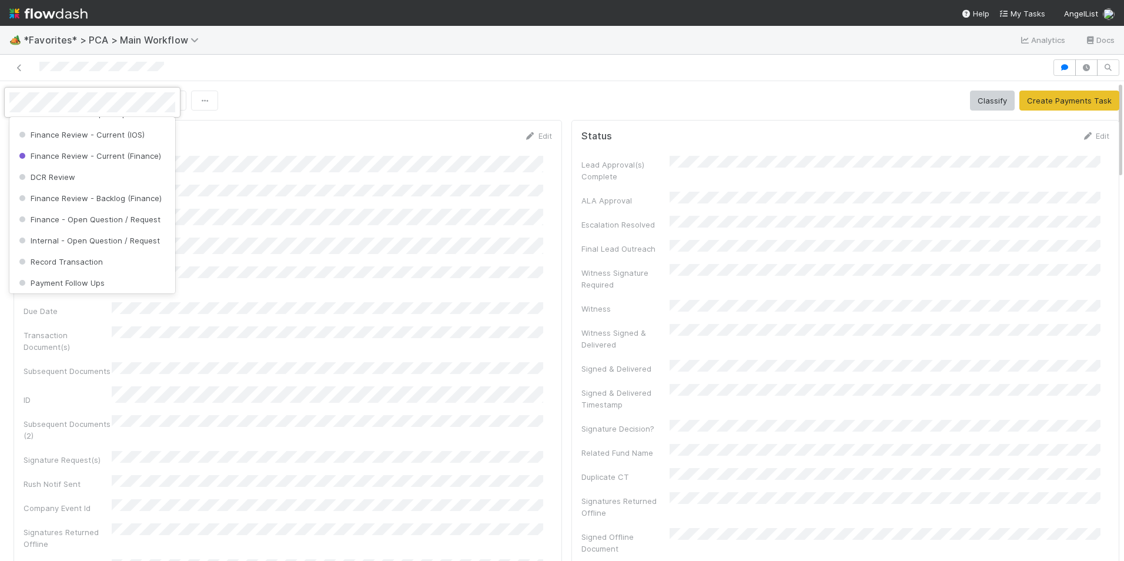
scroll to position [647, 0]
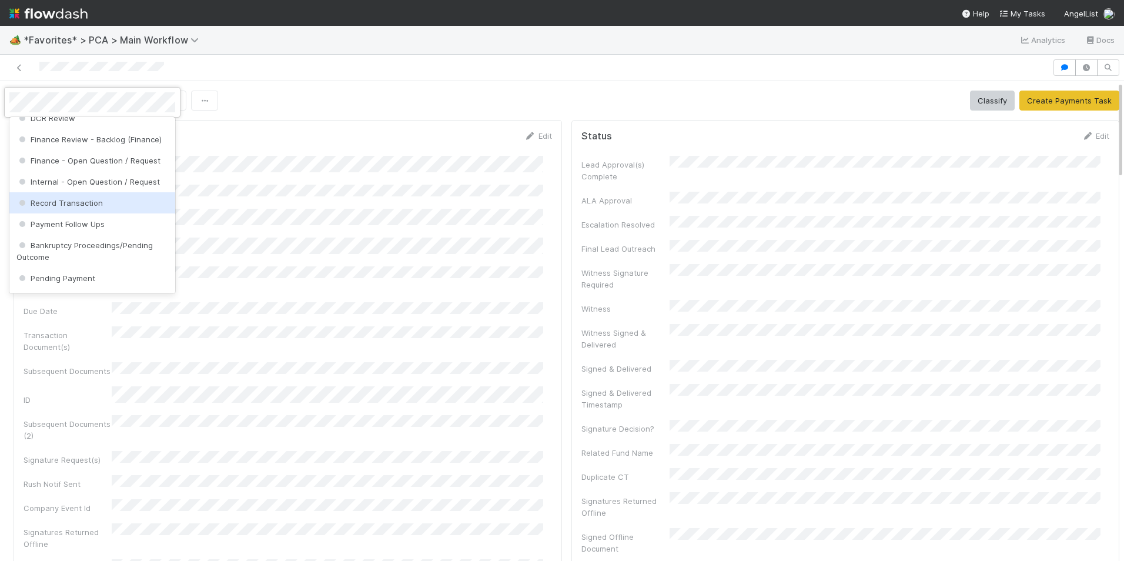
click at [92, 208] on span "Record Transaction" at bounding box center [59, 202] width 86 height 9
